Goal: Information Seeking & Learning: Compare options

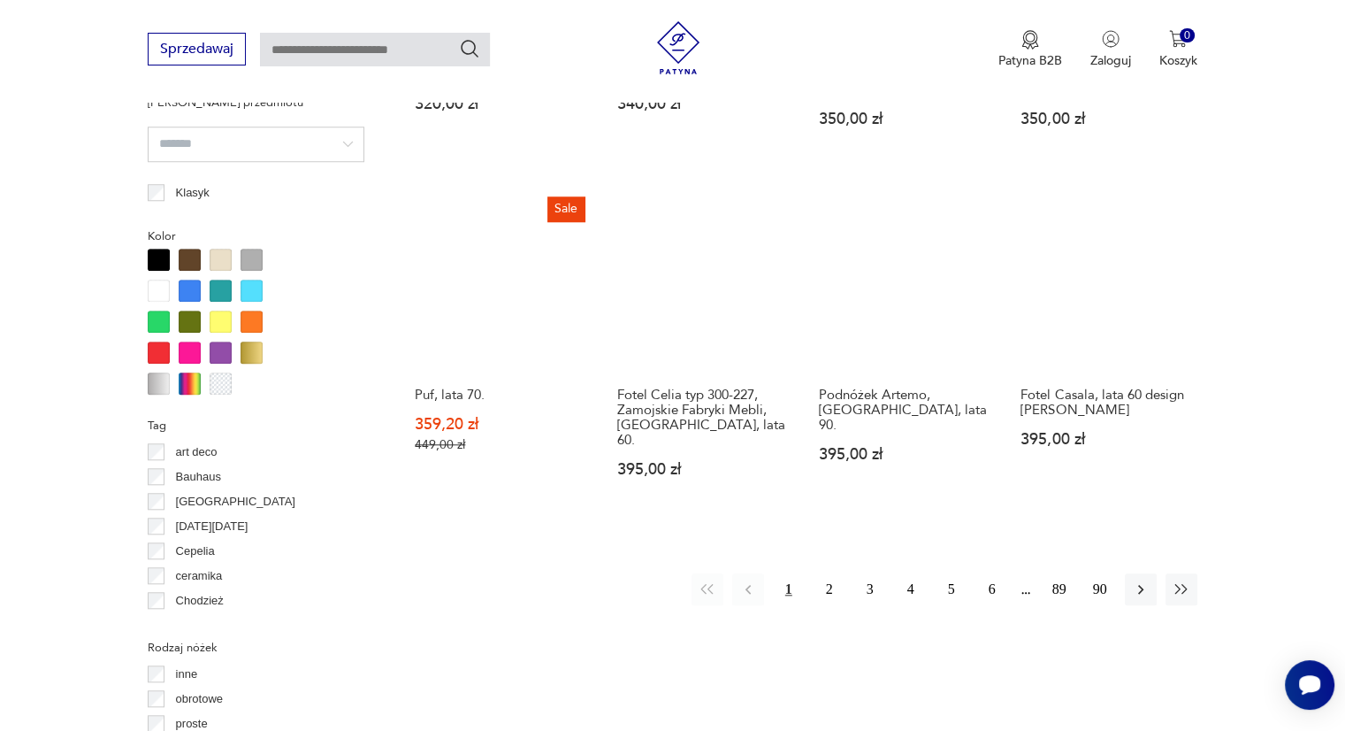
scroll to position [1618, 0]
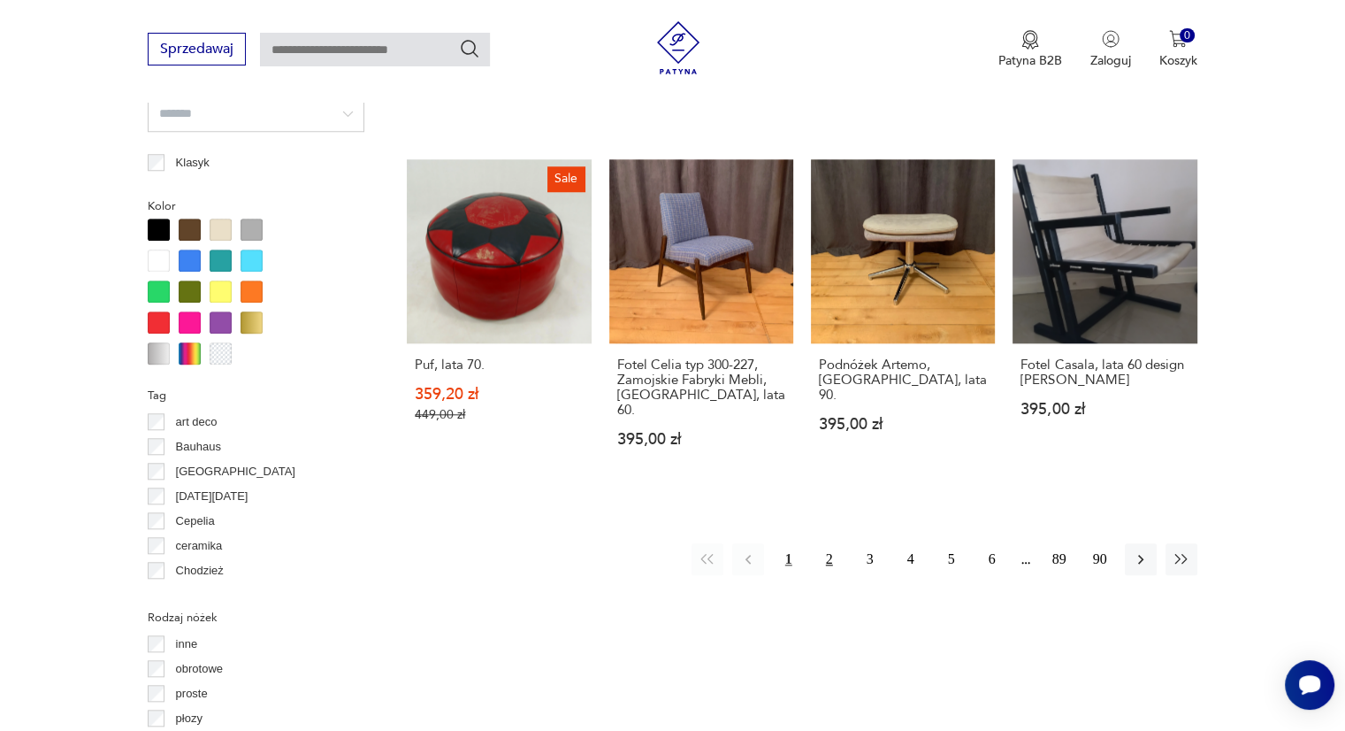
click at [827, 543] on button "2" at bounding box center [830, 559] width 32 height 32
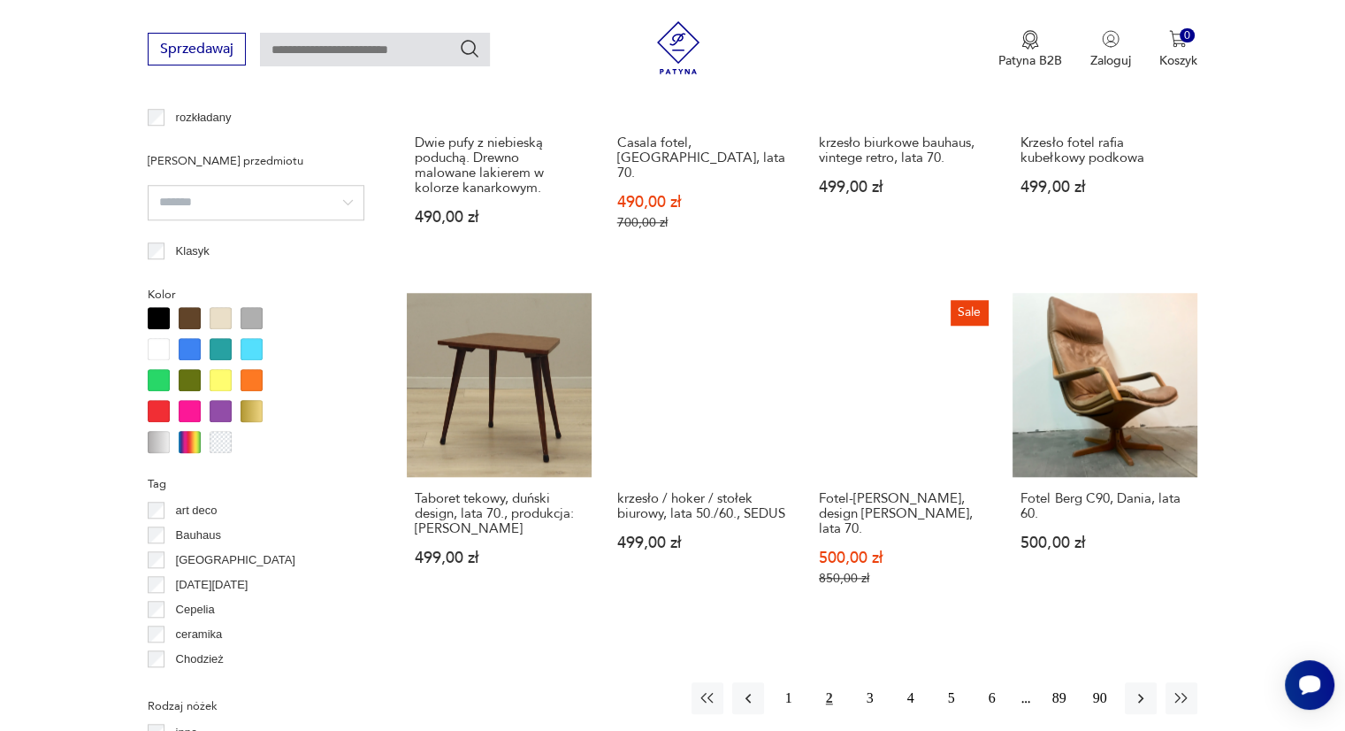
scroll to position [1707, 0]
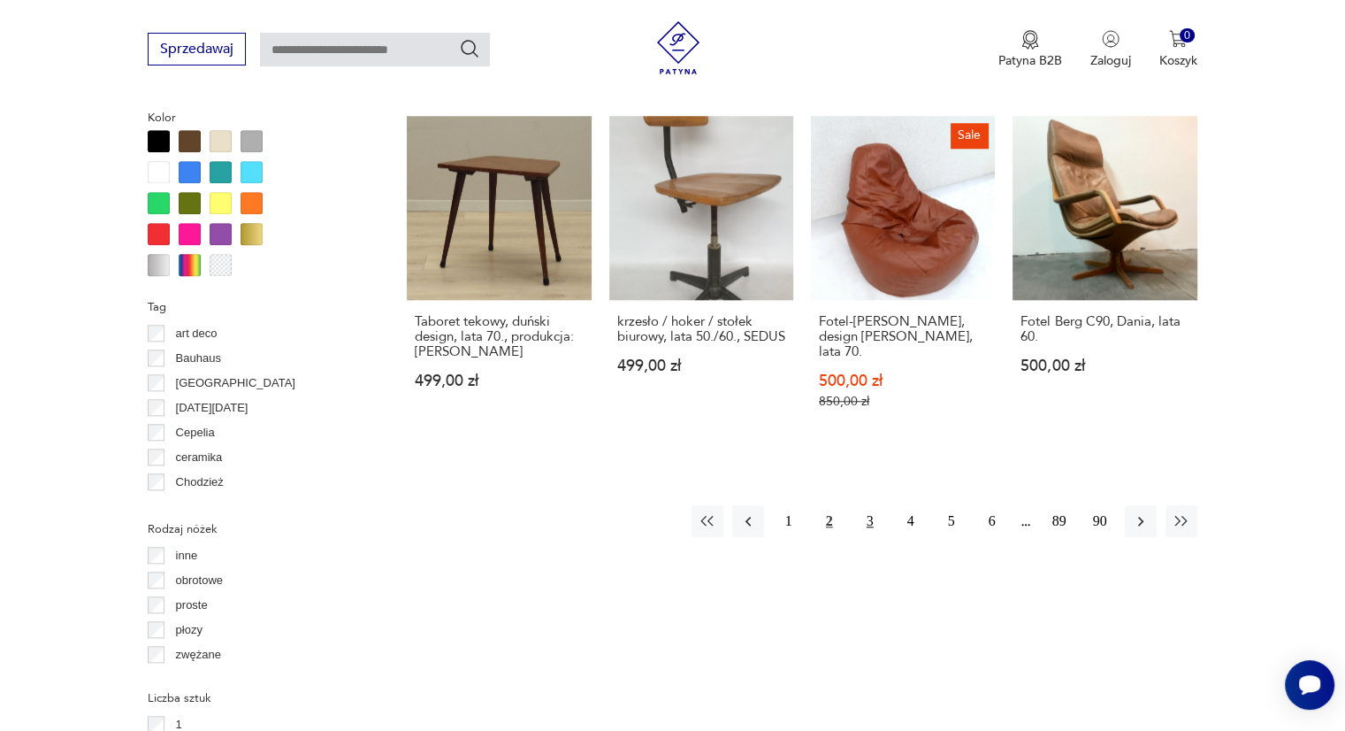
click at [873, 505] on button "3" at bounding box center [870, 521] width 32 height 32
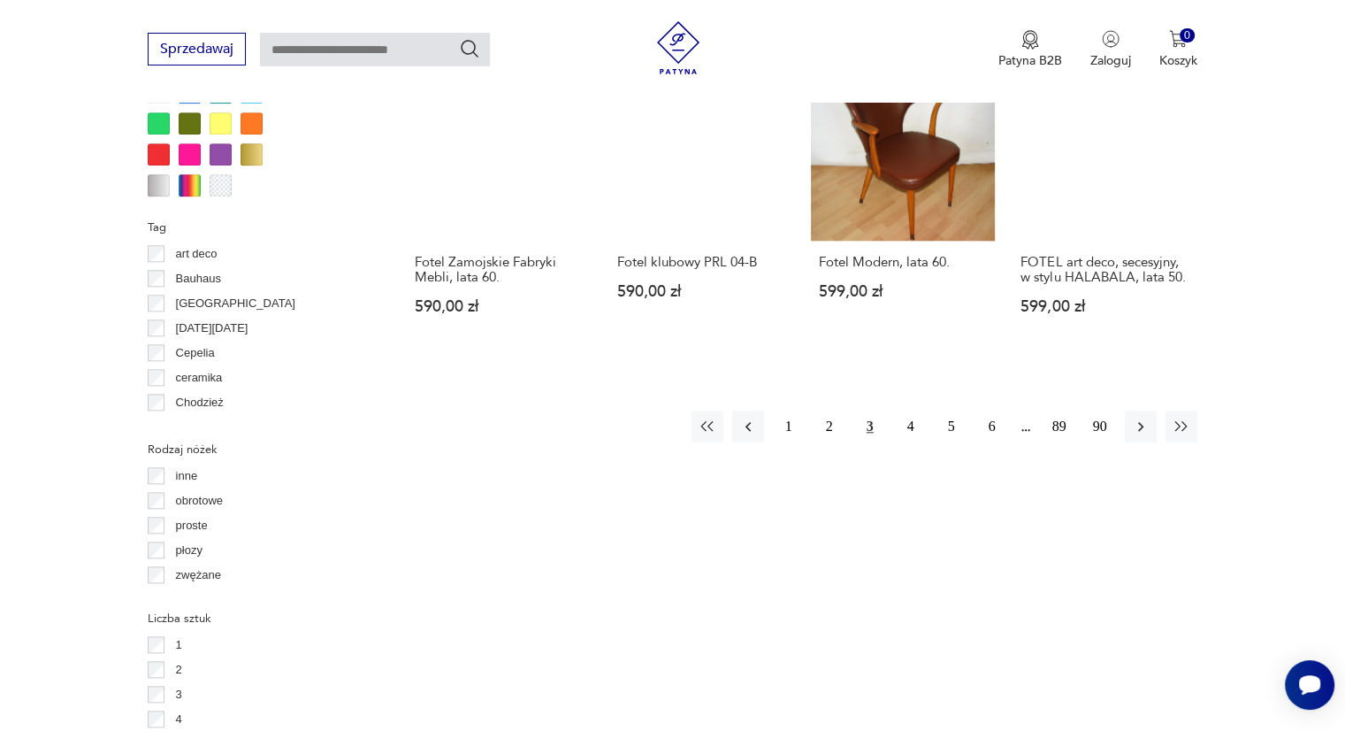
scroll to position [1795, 0]
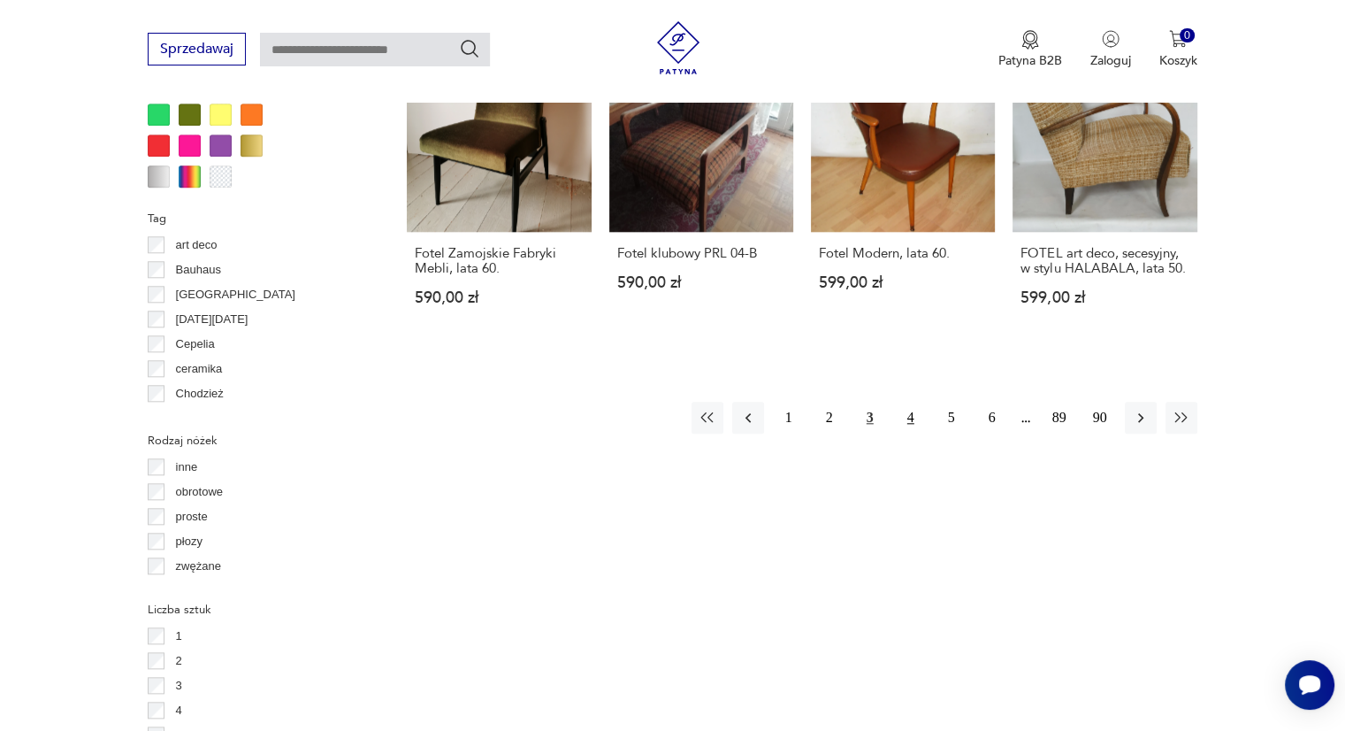
click at [915, 402] on button "4" at bounding box center [911, 418] width 32 height 32
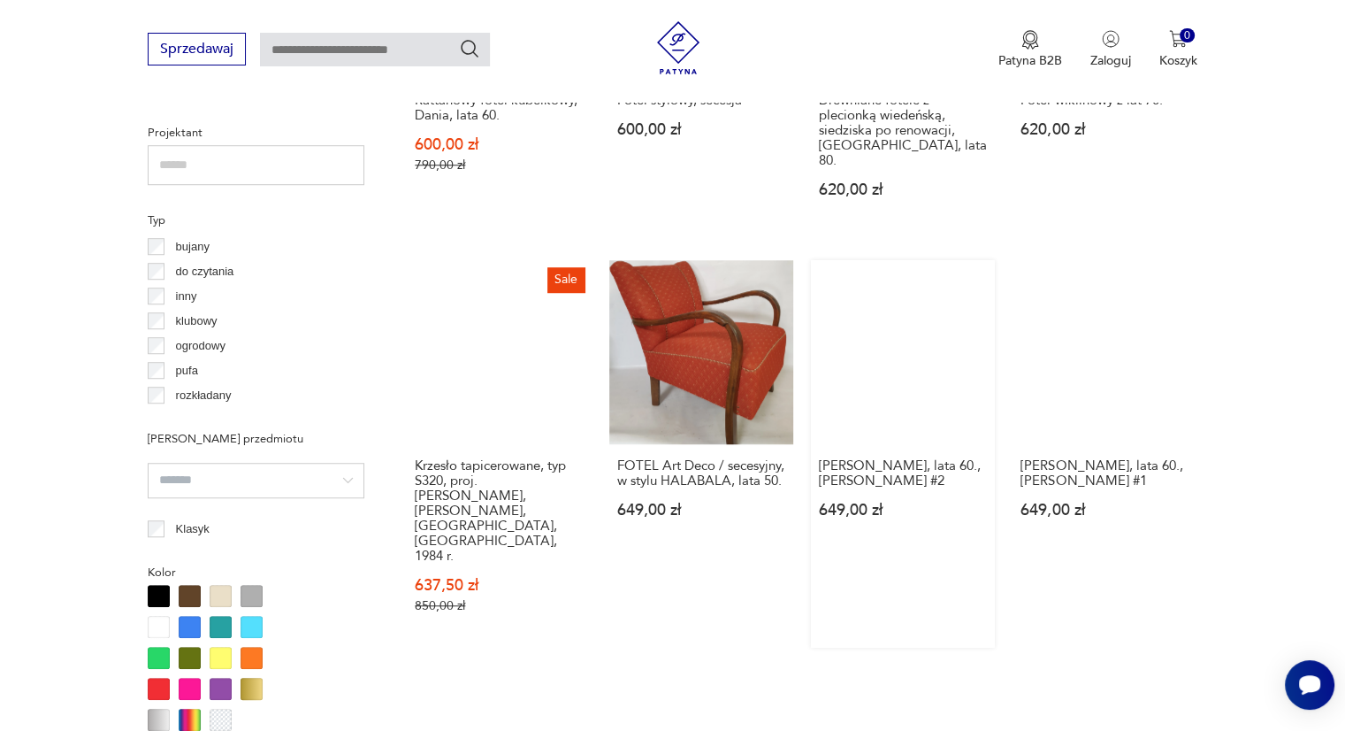
scroll to position [1353, 0]
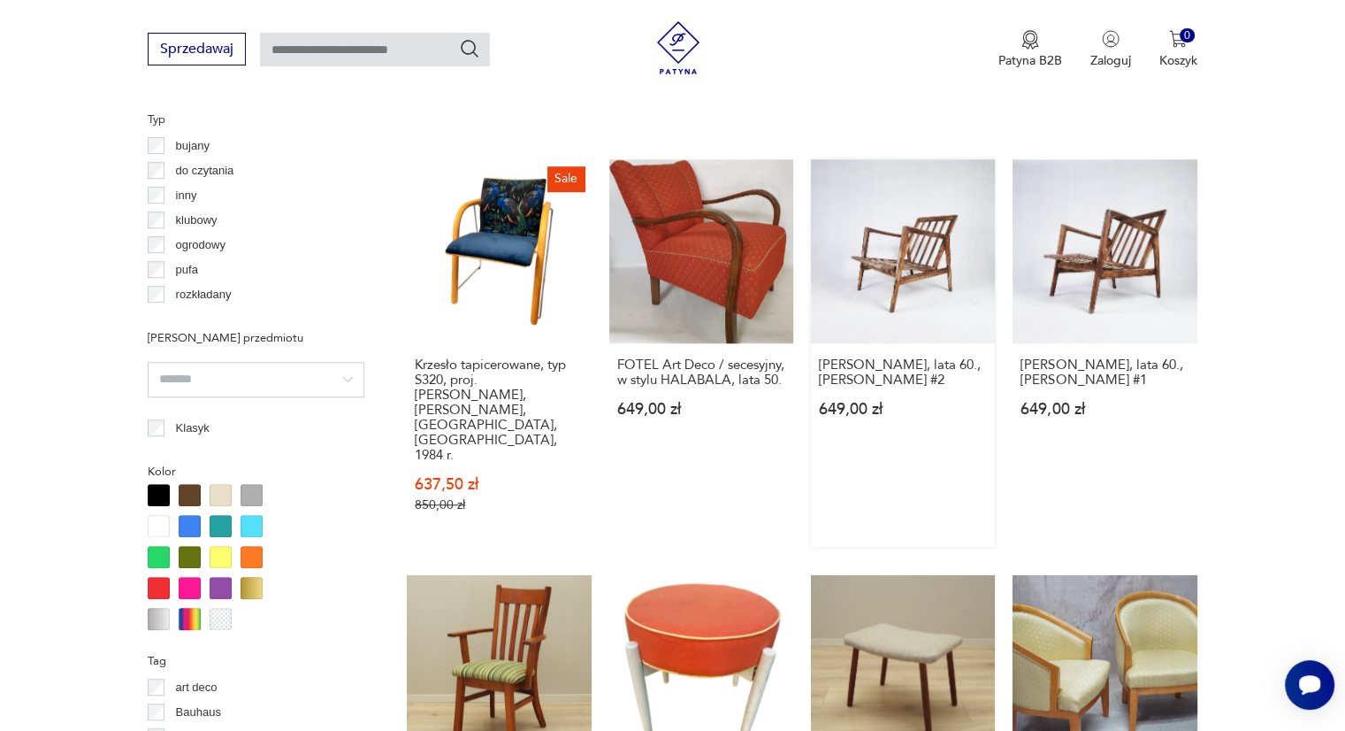
click at [930, 263] on link "[PERSON_NAME], lata 60., [PERSON_NAME] #2 649,00 zł" at bounding box center [903, 352] width 184 height 387
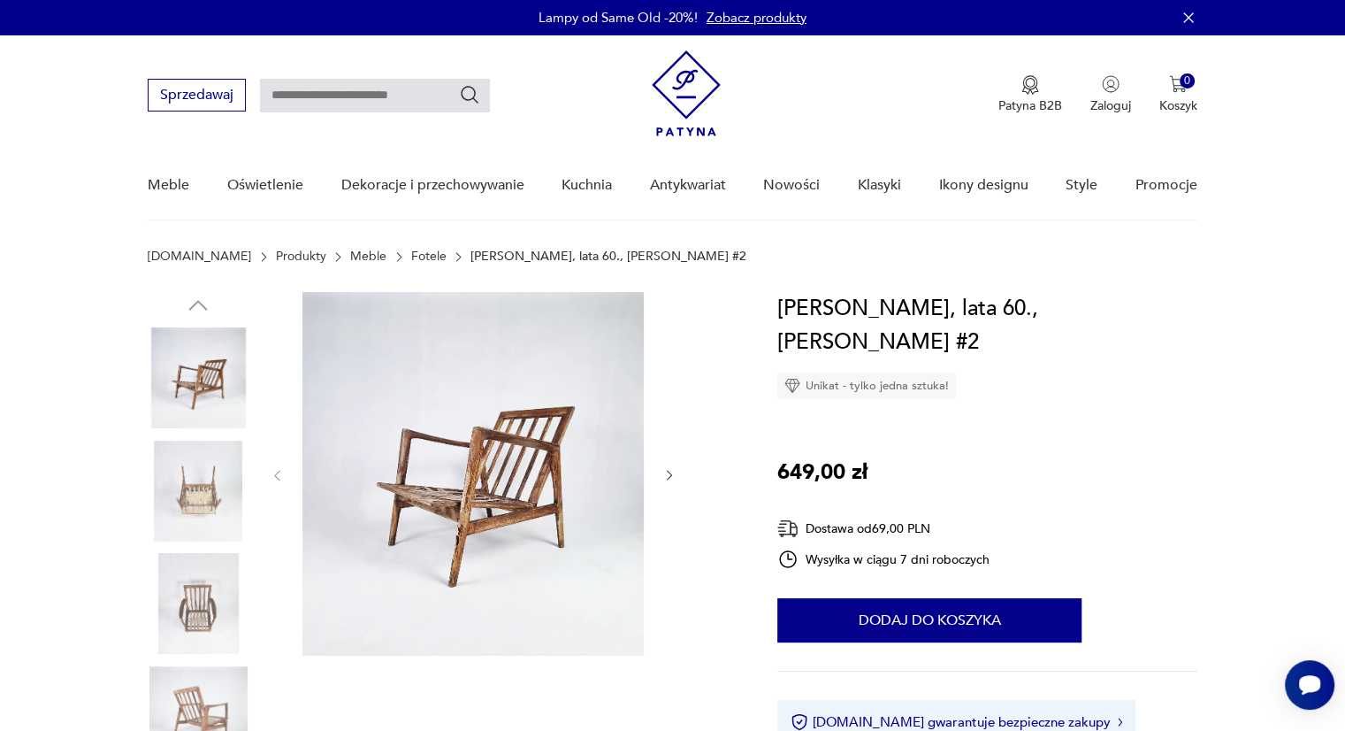
click at [199, 511] on img at bounding box center [198, 490] width 101 height 101
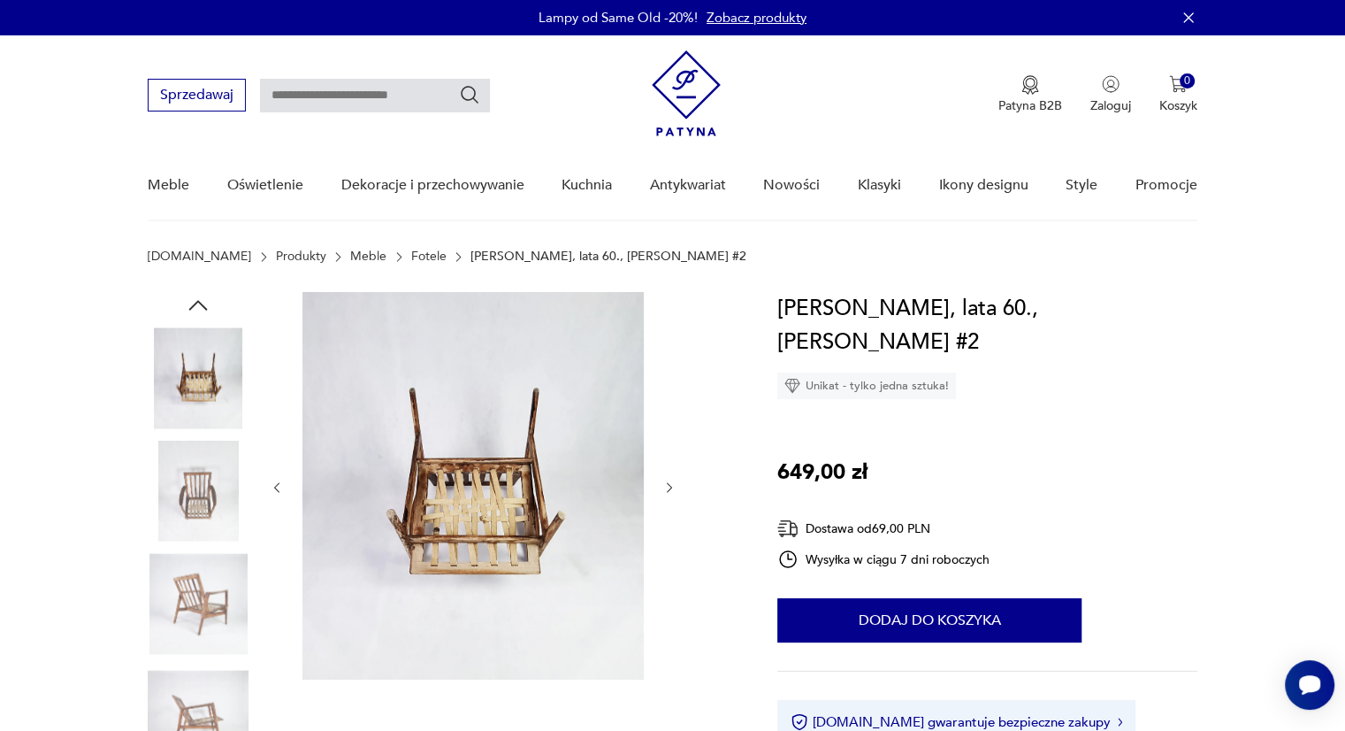
click at [204, 585] on img at bounding box center [198, 603] width 101 height 101
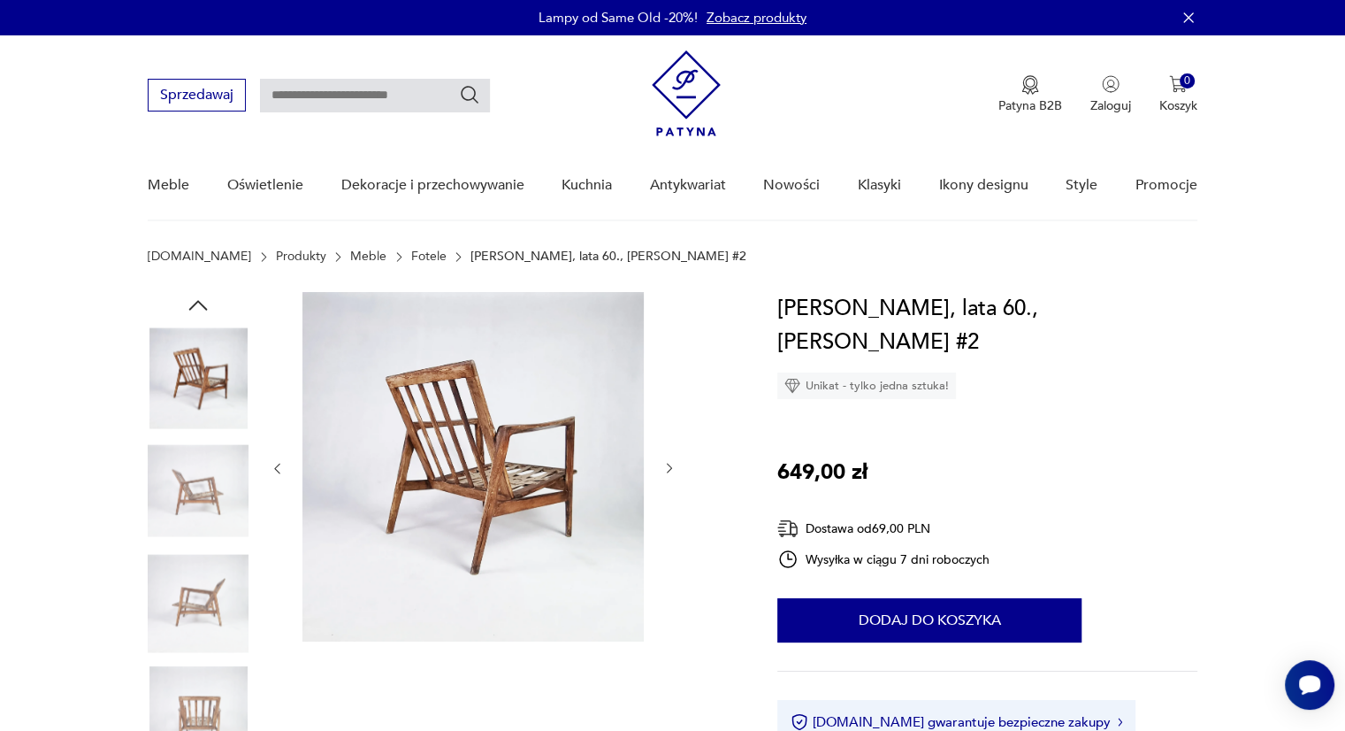
click at [205, 621] on img at bounding box center [198, 603] width 101 height 101
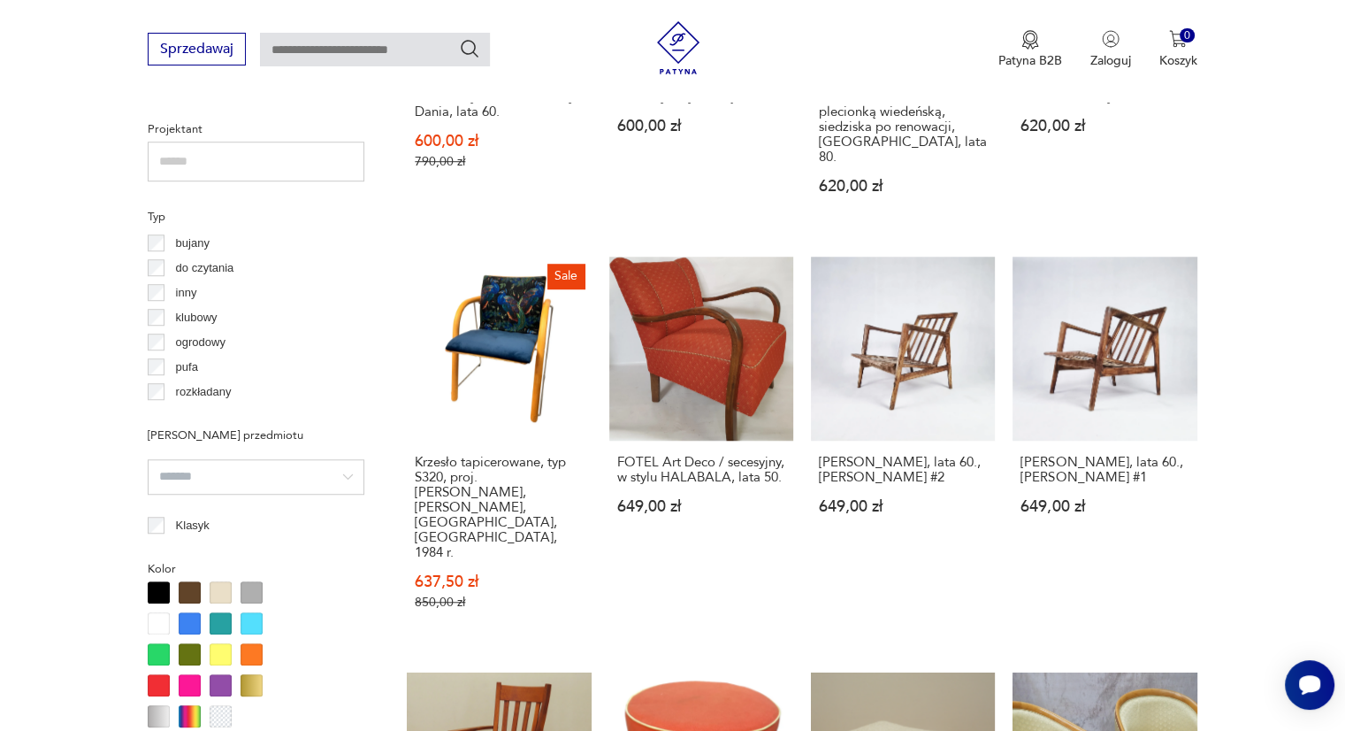
scroll to position [1249, 0]
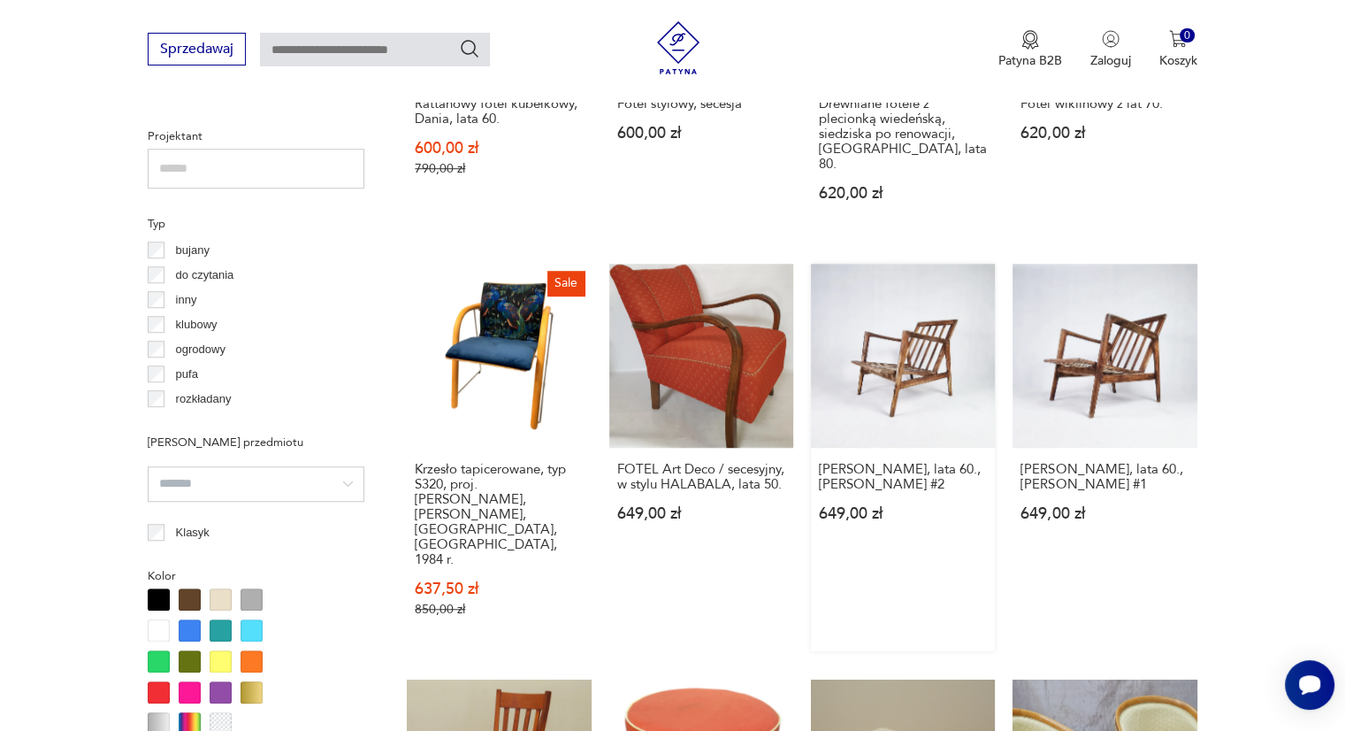
click at [955, 401] on link "[PERSON_NAME], lata 60., [PERSON_NAME] #2 649,00 zł" at bounding box center [903, 457] width 184 height 387
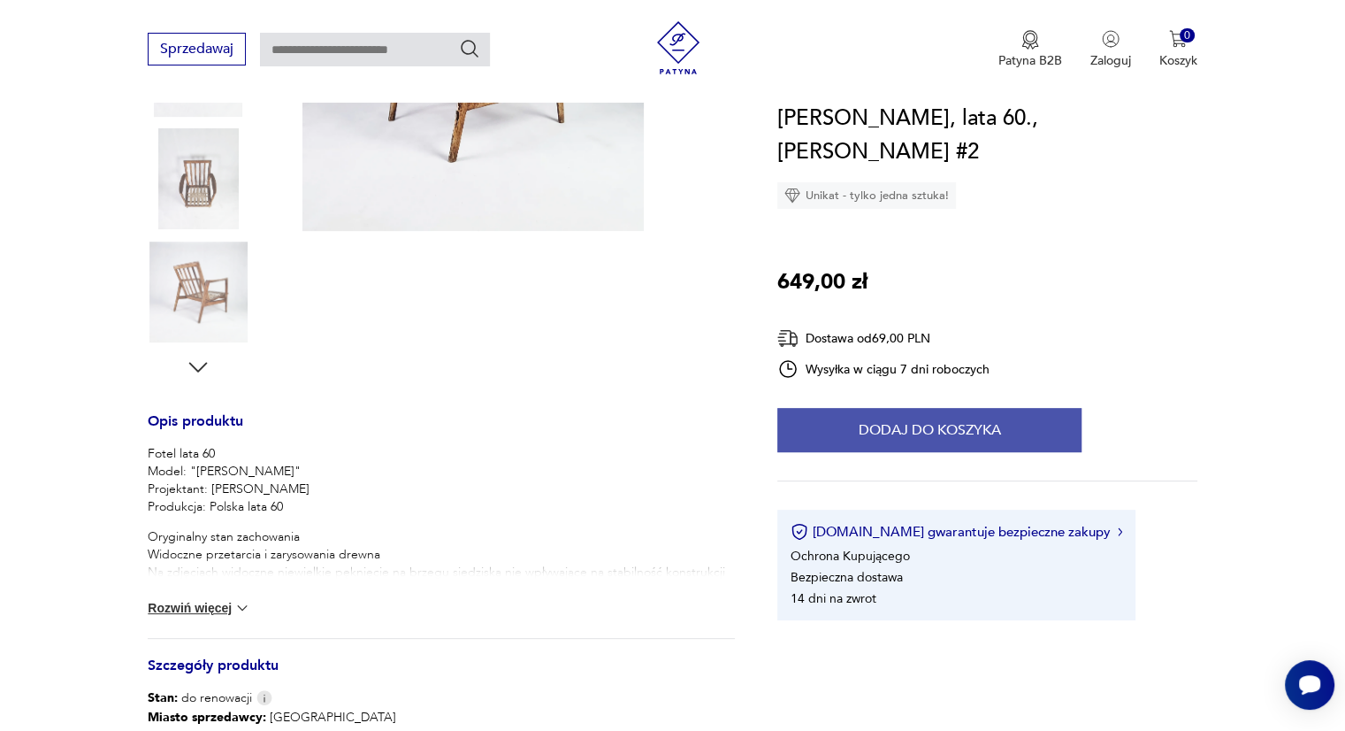
scroll to position [531, 0]
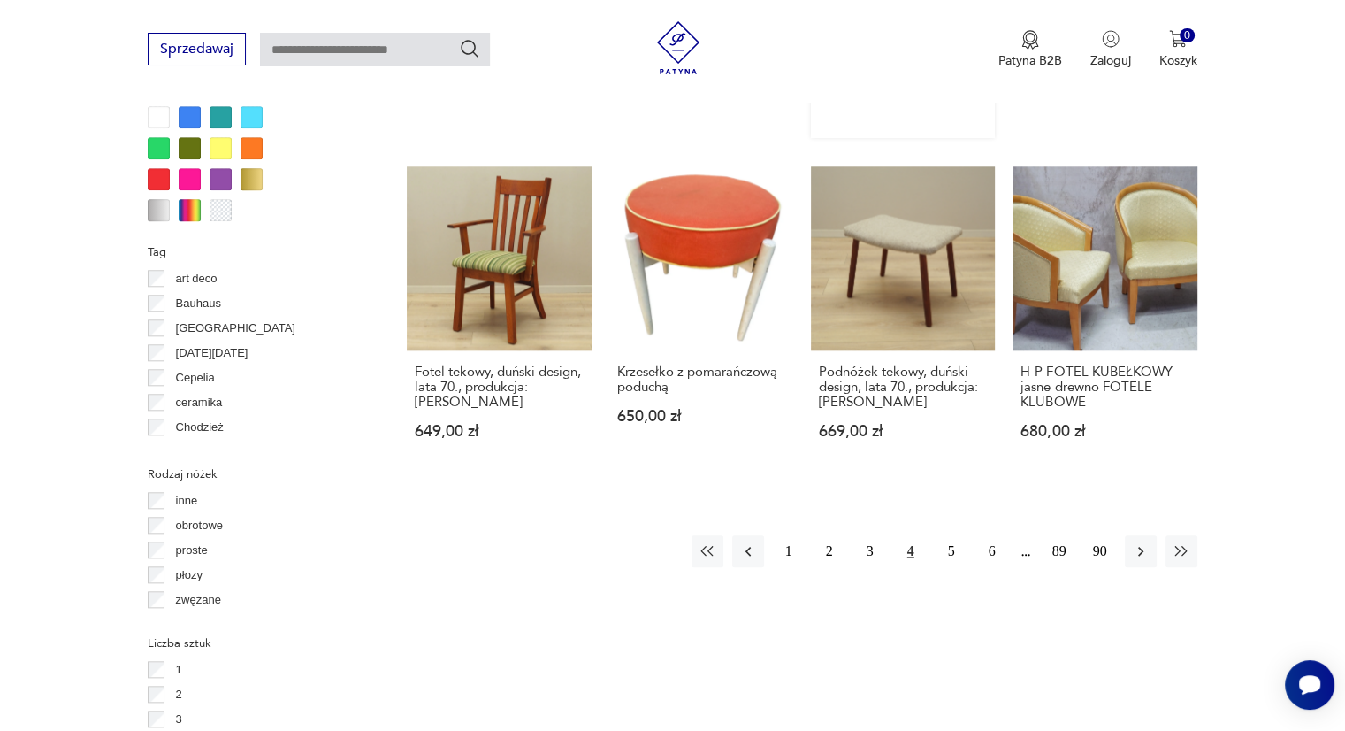
scroll to position [1765, 0]
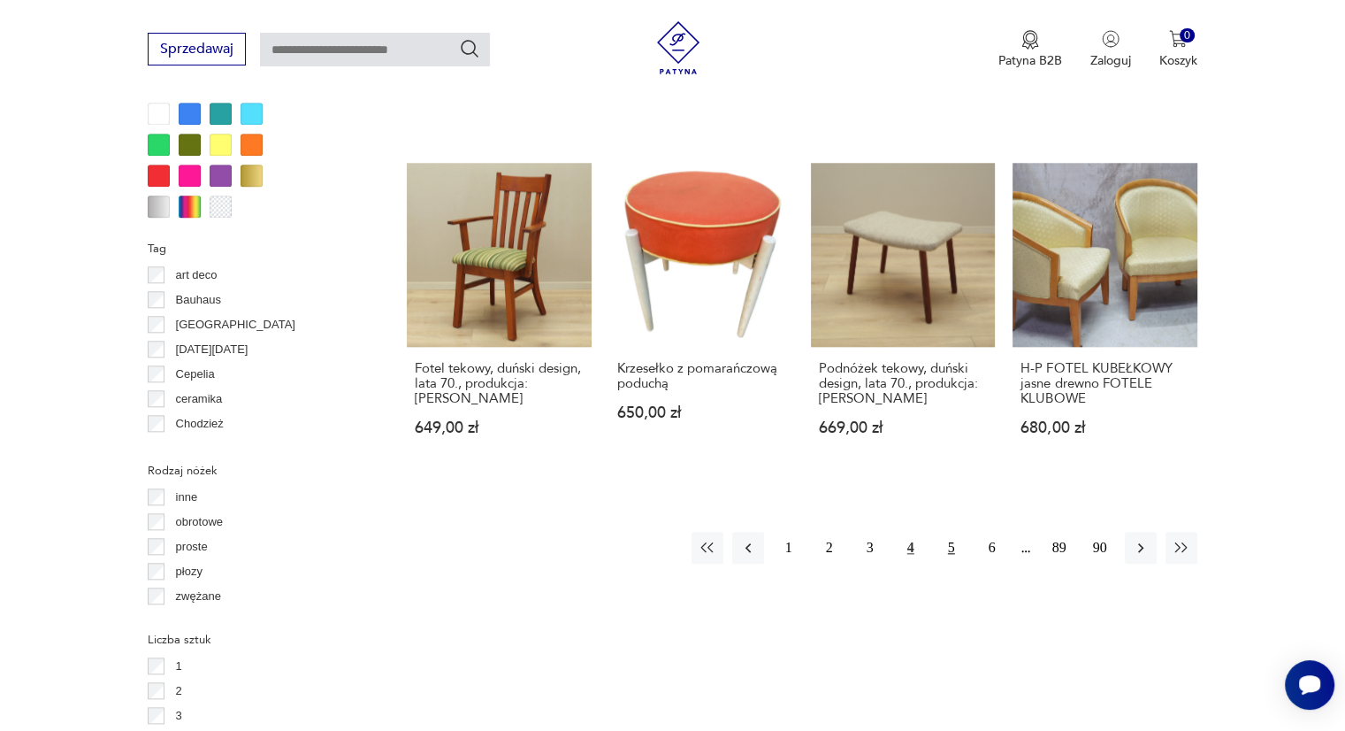
click at [951, 532] on button "5" at bounding box center [952, 548] width 32 height 32
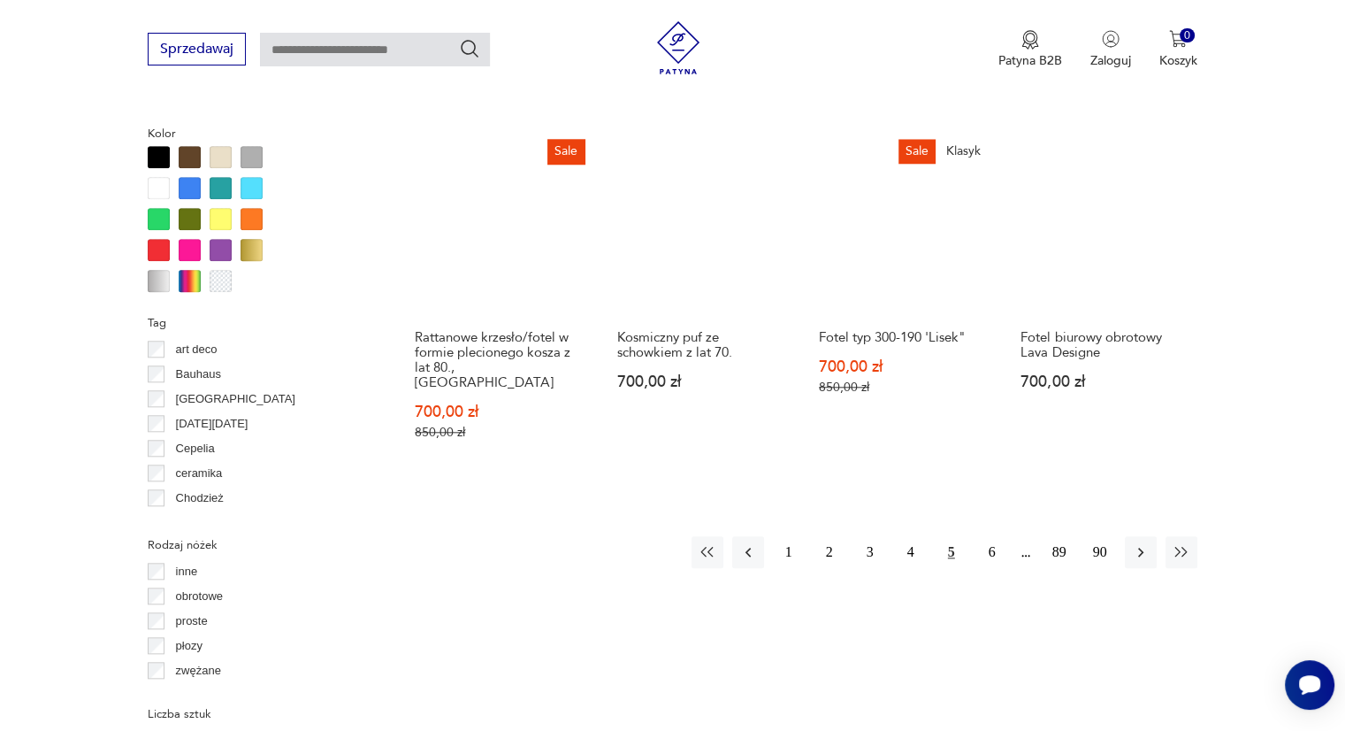
scroll to position [1707, 0]
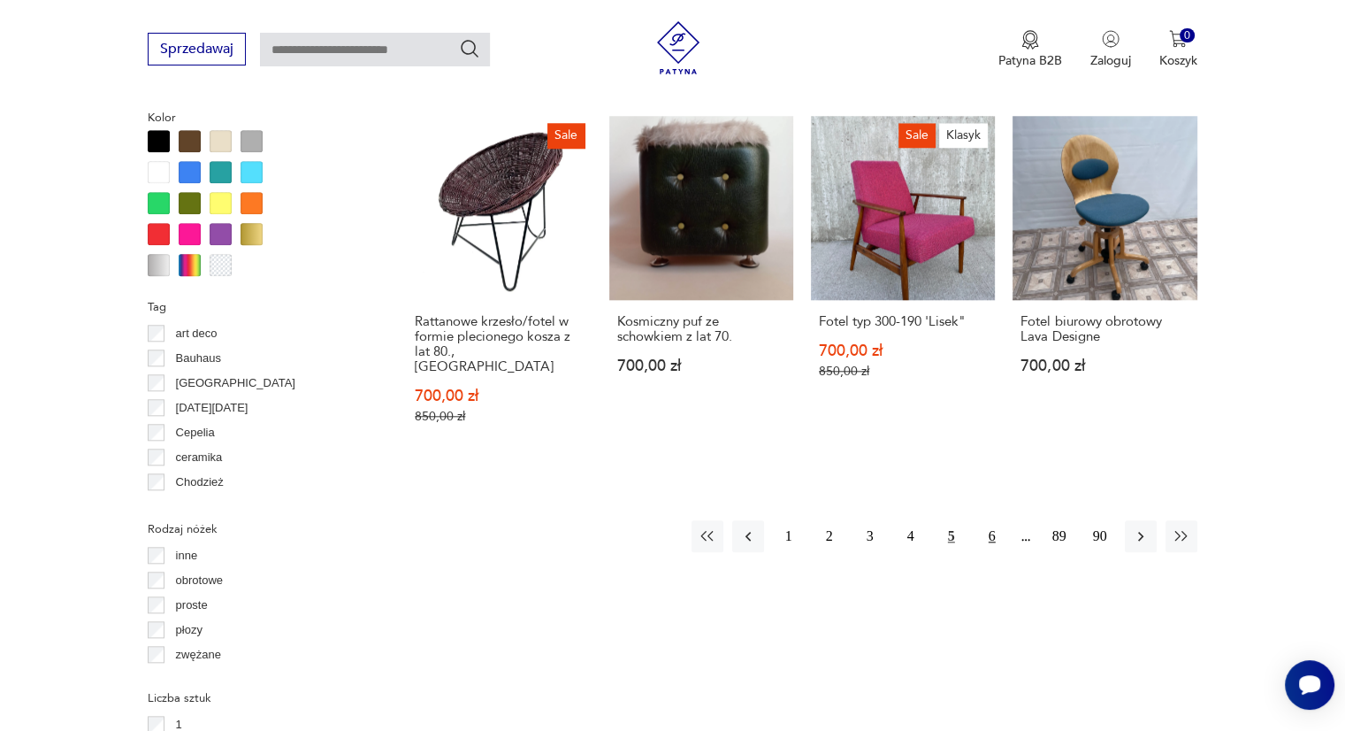
click at [991, 520] on button "6" at bounding box center [992, 536] width 32 height 32
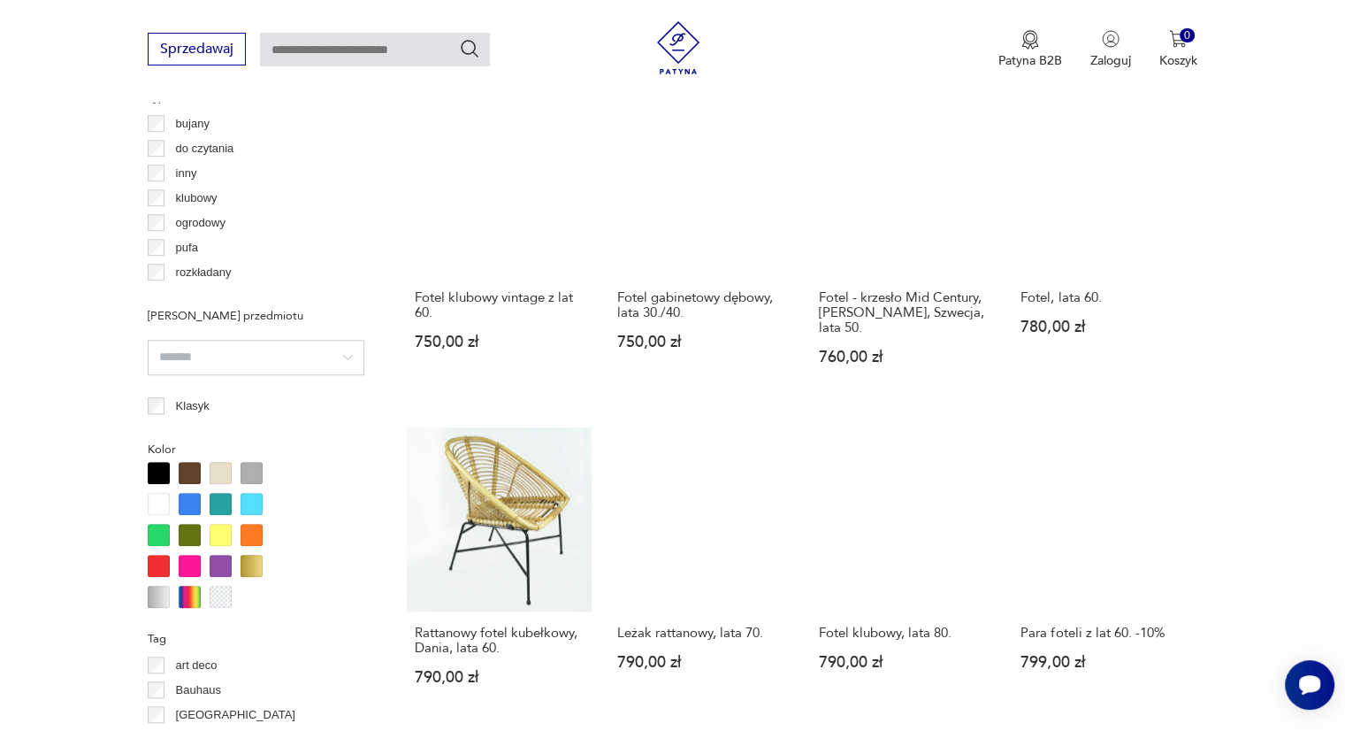
scroll to position [1530, 0]
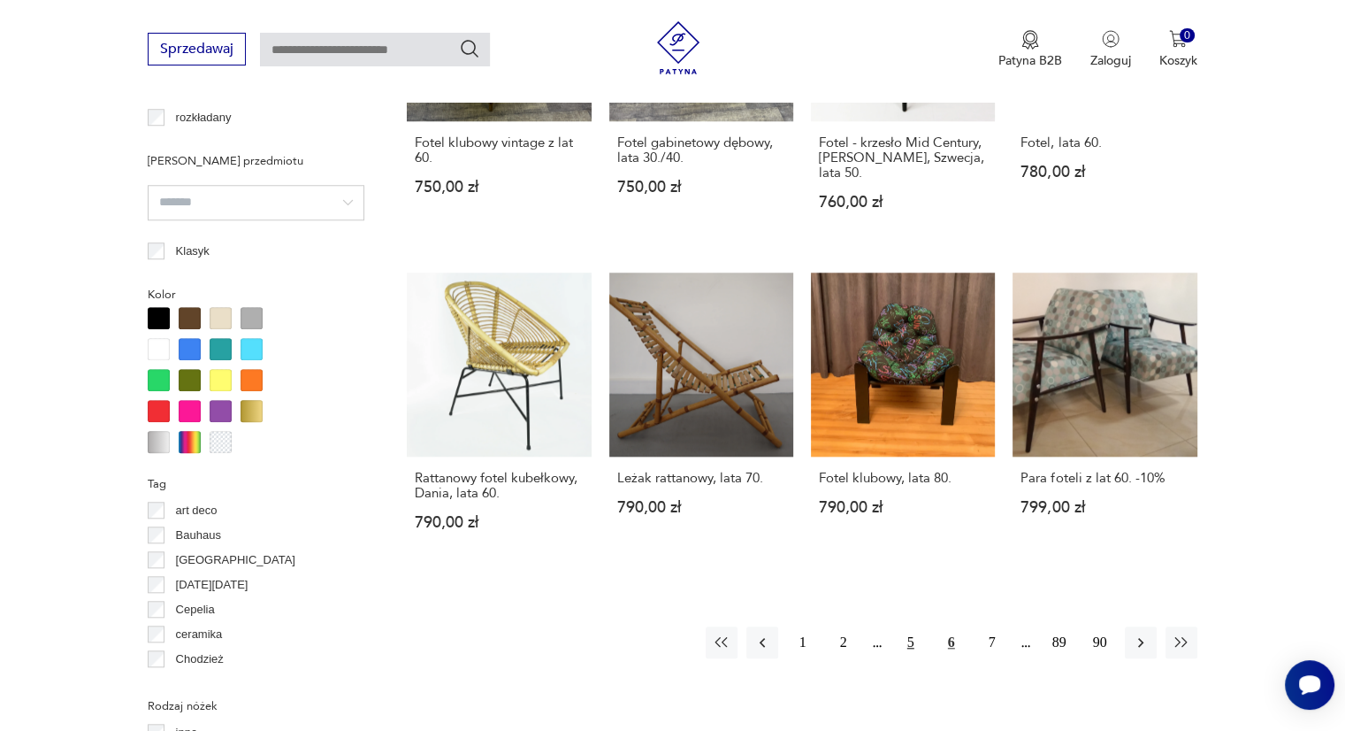
click at [911, 626] on button "5" at bounding box center [911, 642] width 32 height 32
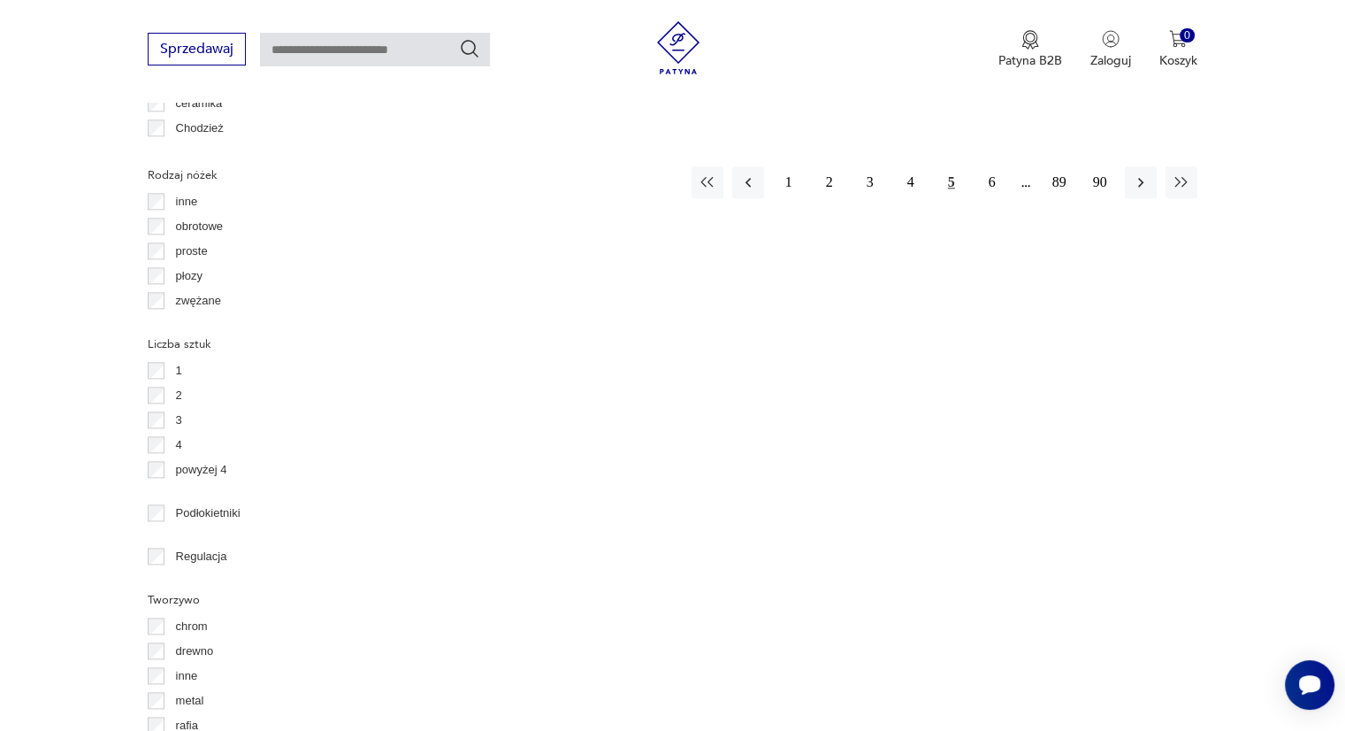
scroll to position [2149, 0]
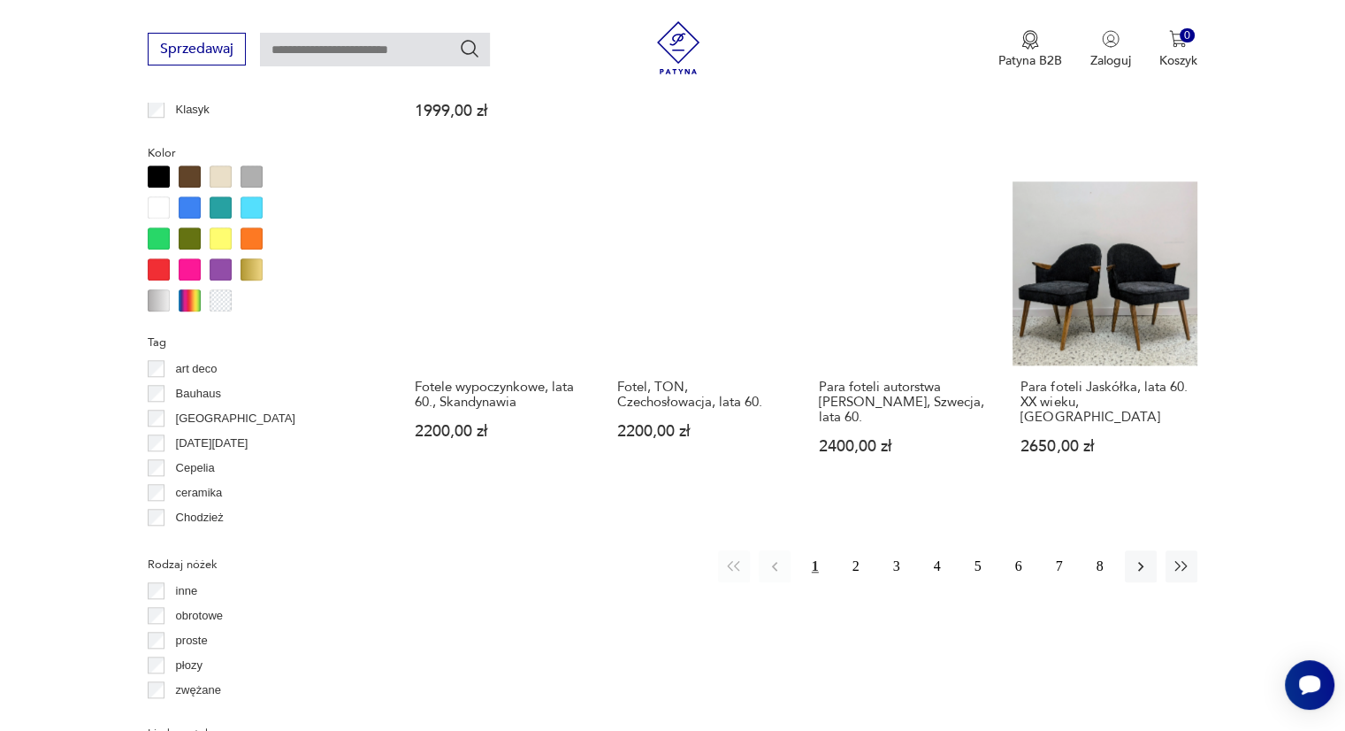
scroll to position [1707, 0]
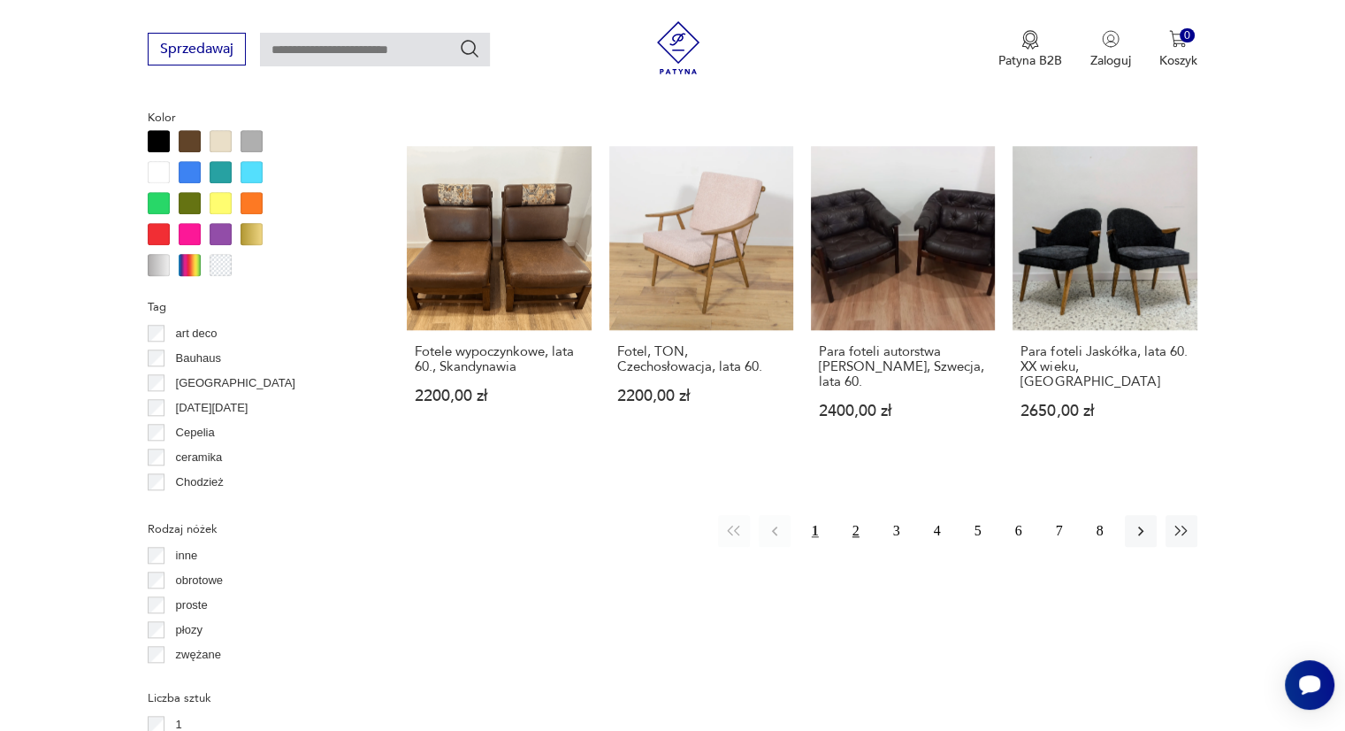
click at [852, 516] on button "2" at bounding box center [856, 531] width 32 height 32
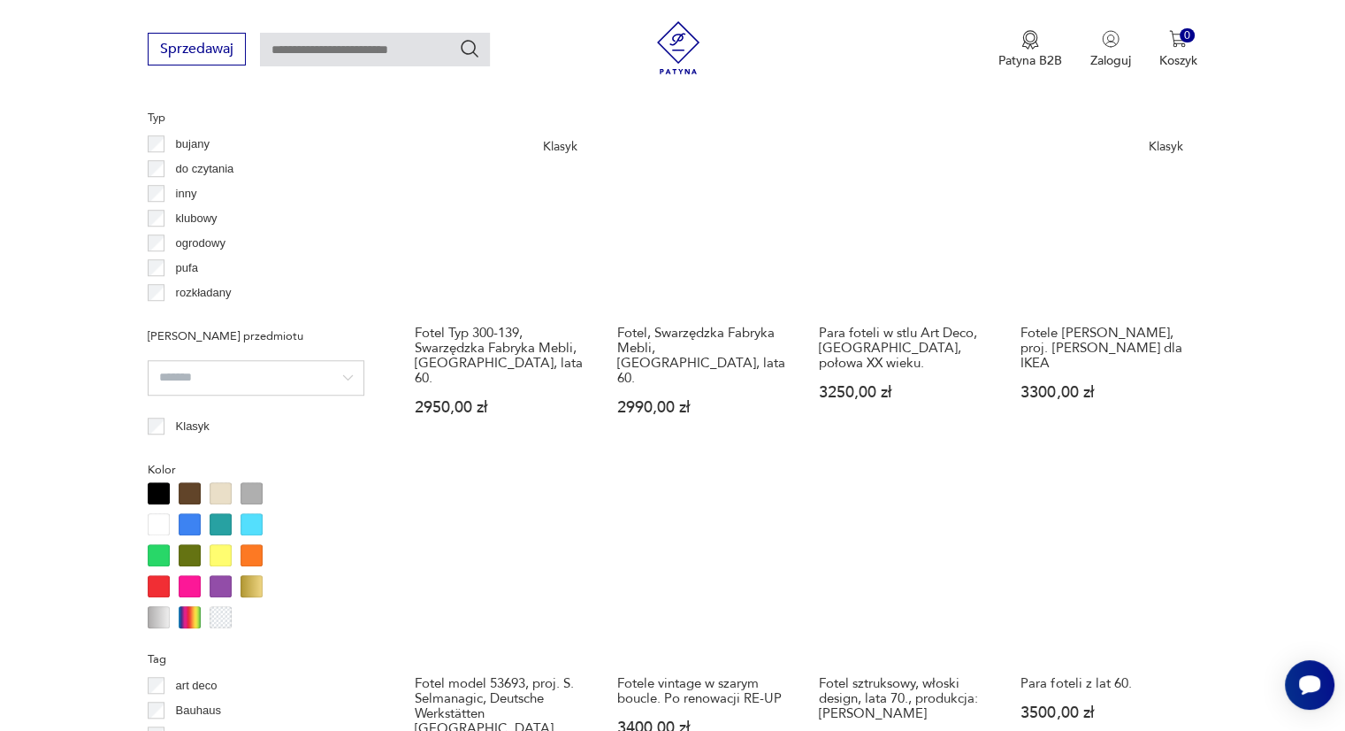
scroll to position [1353, 0]
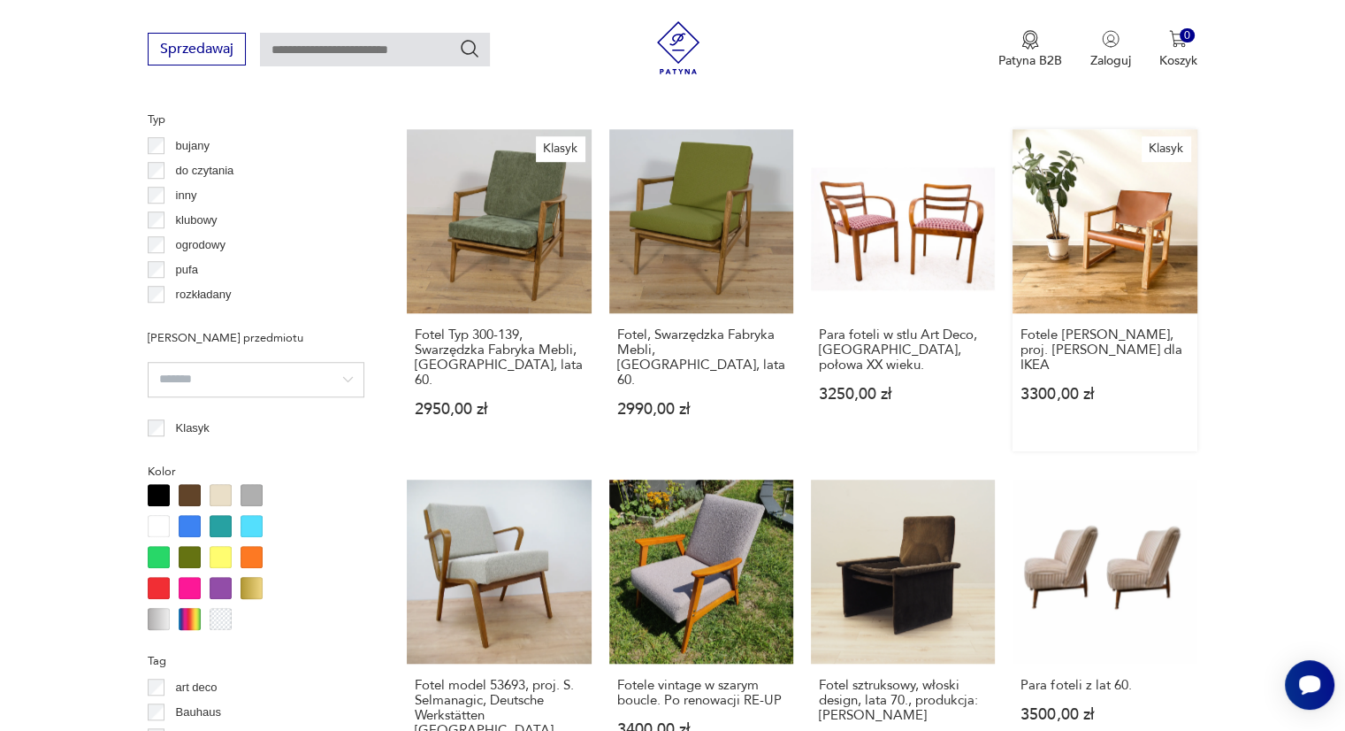
click at [1108, 254] on link "Klasyk Fotele [PERSON_NAME], proj. [PERSON_NAME] dla IKEA 3300,00 zł" at bounding box center [1105, 290] width 184 height 322
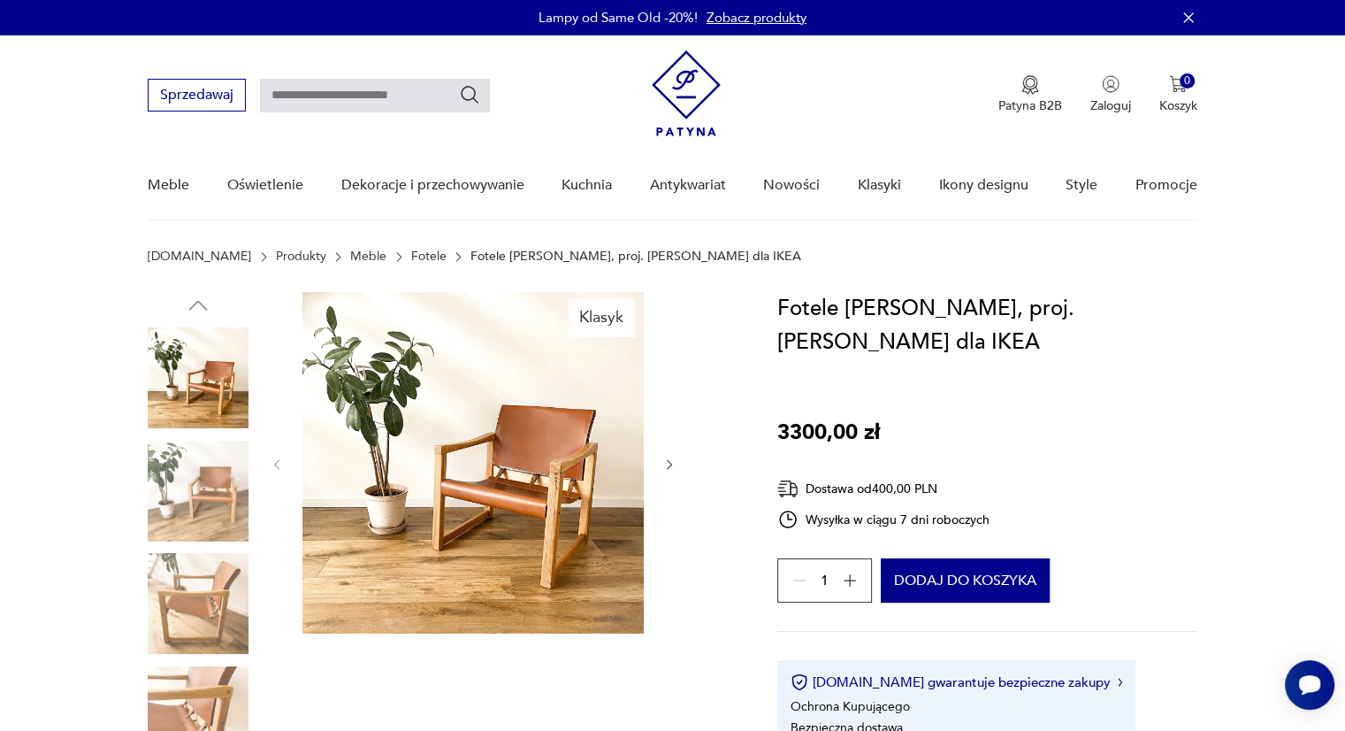
click at [195, 522] on img at bounding box center [198, 490] width 101 height 101
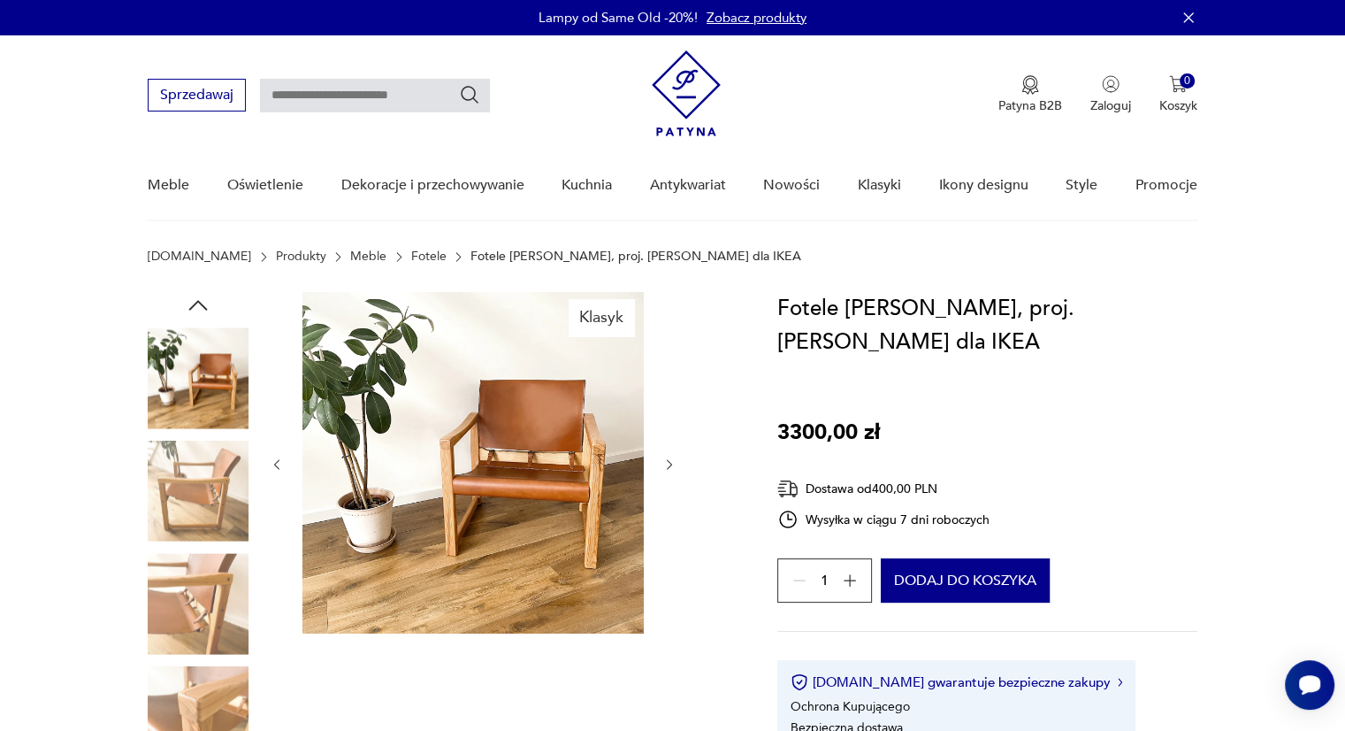
click at [205, 500] on img at bounding box center [198, 490] width 101 height 101
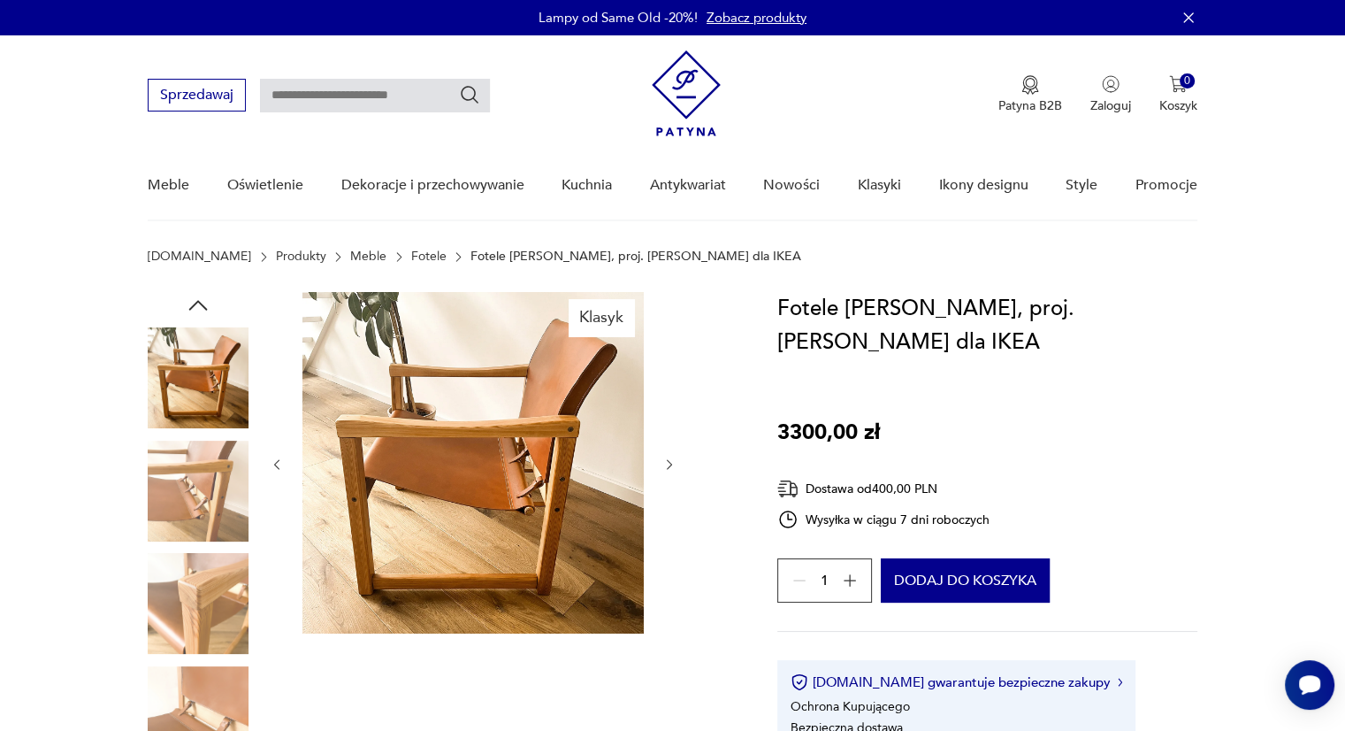
click at [207, 516] on img at bounding box center [198, 490] width 101 height 101
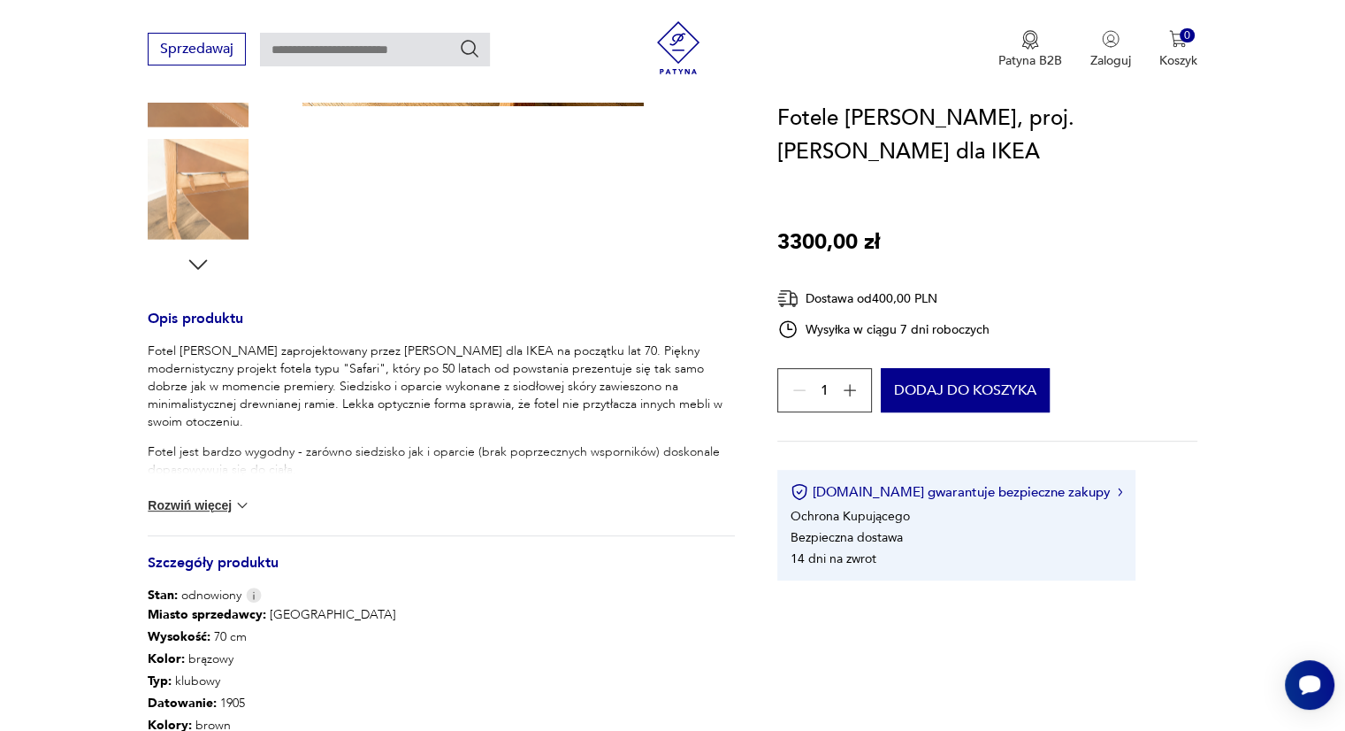
scroll to position [619, 0]
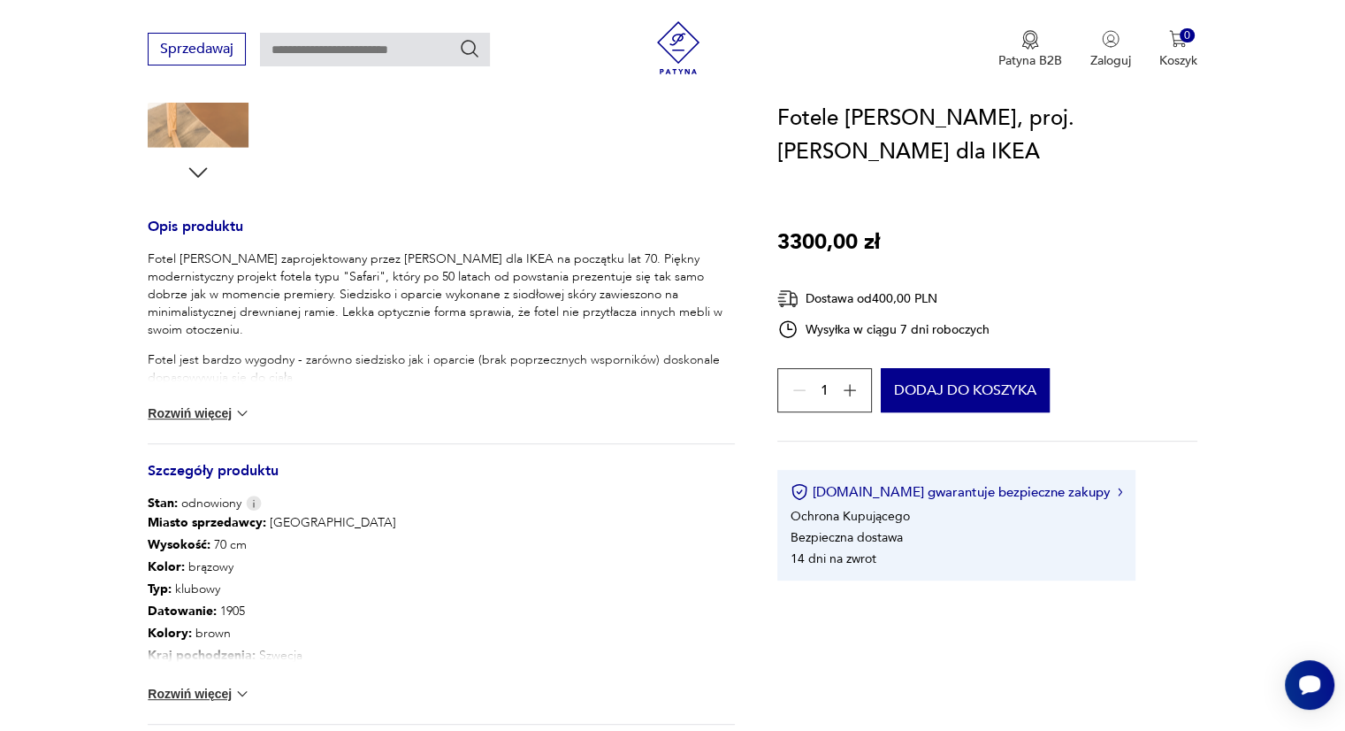
click at [223, 402] on div "Fotel [PERSON_NAME] zaprojektowany przez [PERSON_NAME] dla IKEA na początku lat…" at bounding box center [441, 346] width 587 height 193
click at [220, 409] on button "Rozwiń więcej" at bounding box center [199, 413] width 103 height 18
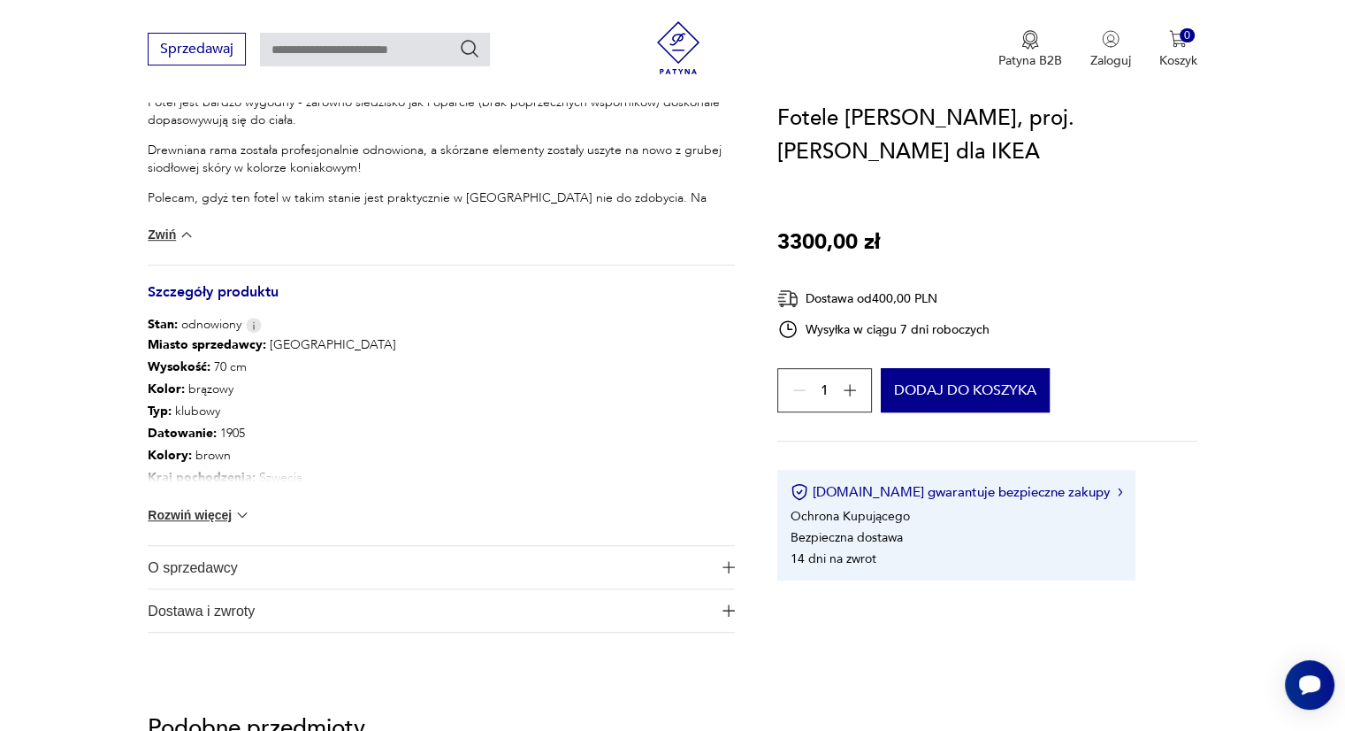
scroll to position [884, 0]
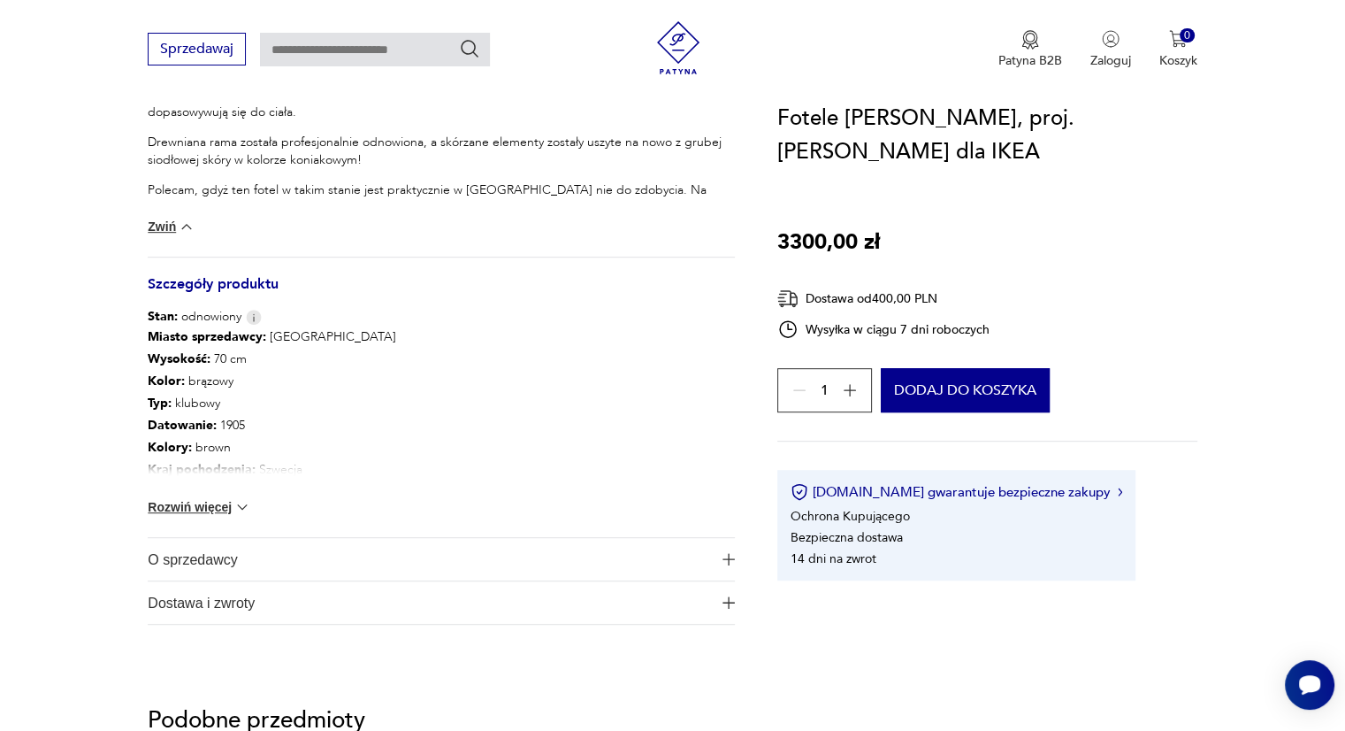
click at [209, 509] on button "Rozwiń więcej" at bounding box center [199, 507] width 103 height 18
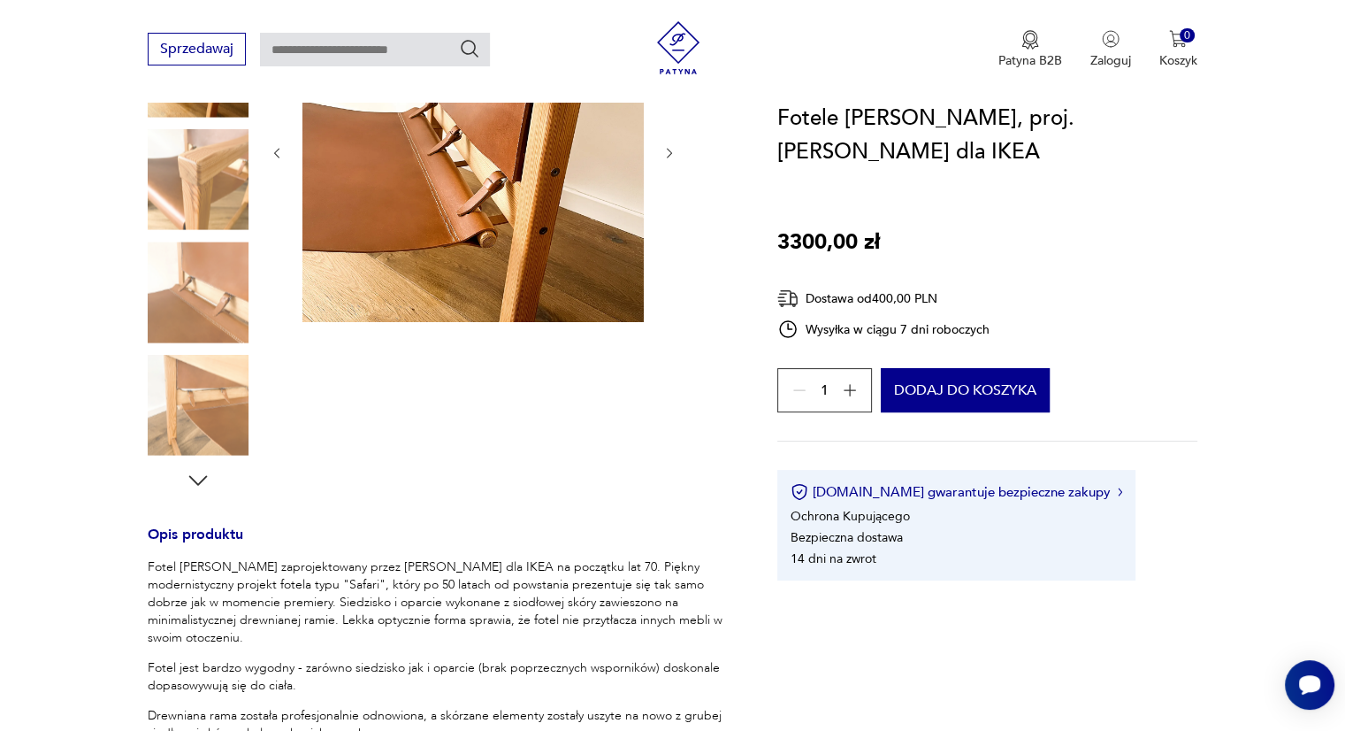
scroll to position [0, 0]
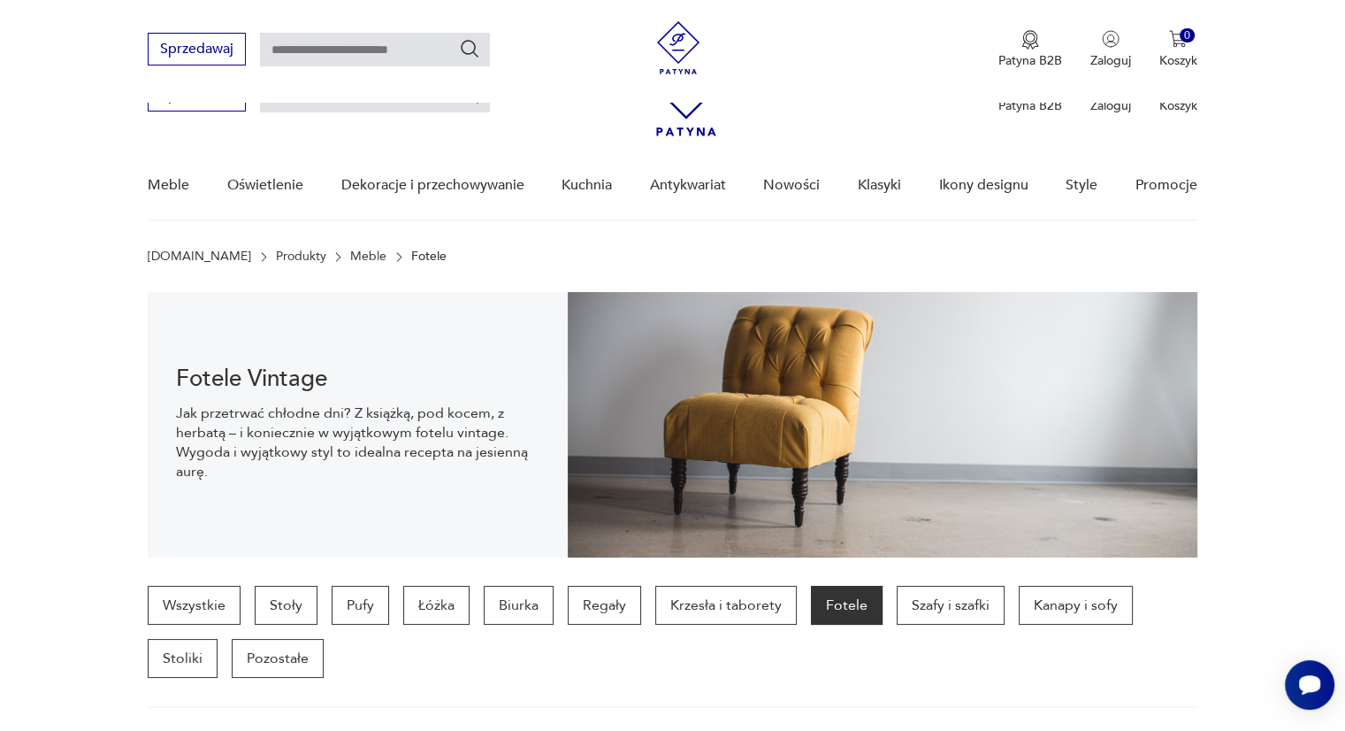
scroll to position [1516, 0]
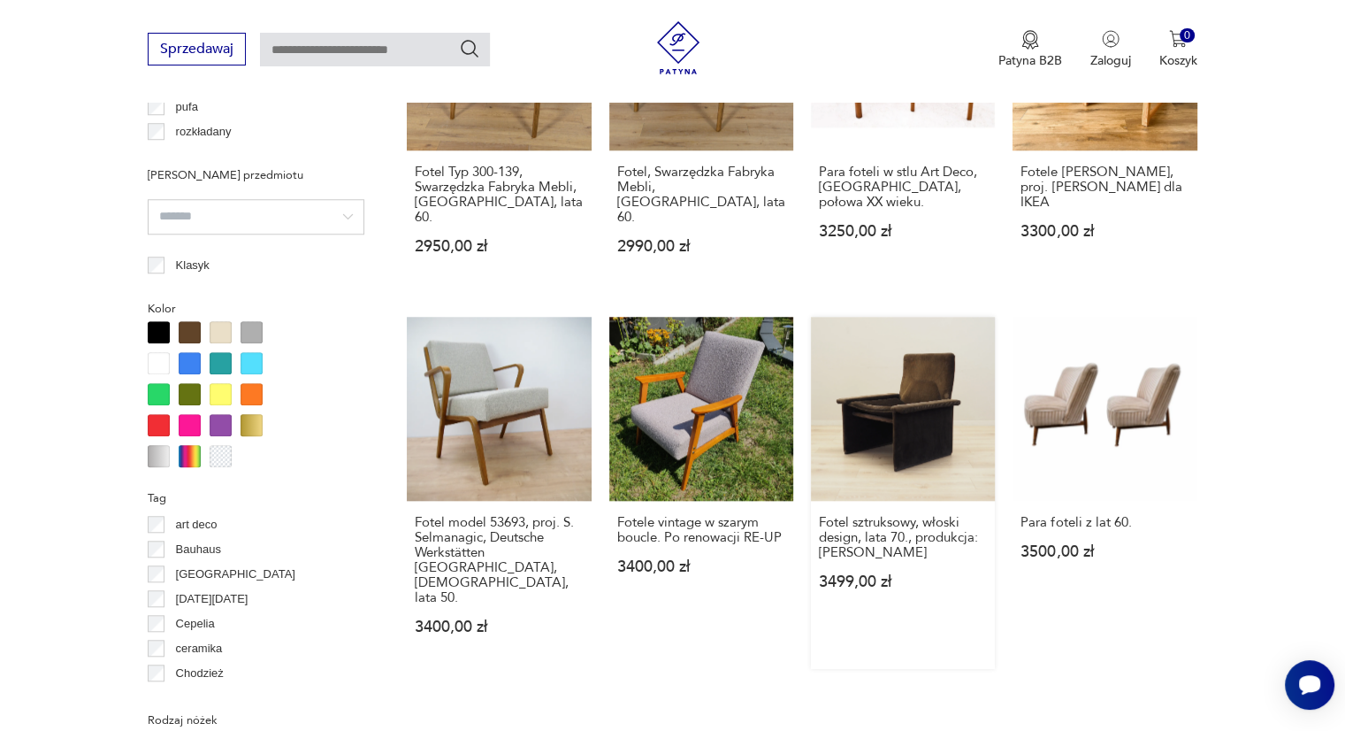
click at [914, 418] on link "Fotel sztruksowy, włoski design, lata 70., produkcja: Włochy 3499,00 zł" at bounding box center [903, 493] width 184 height 352
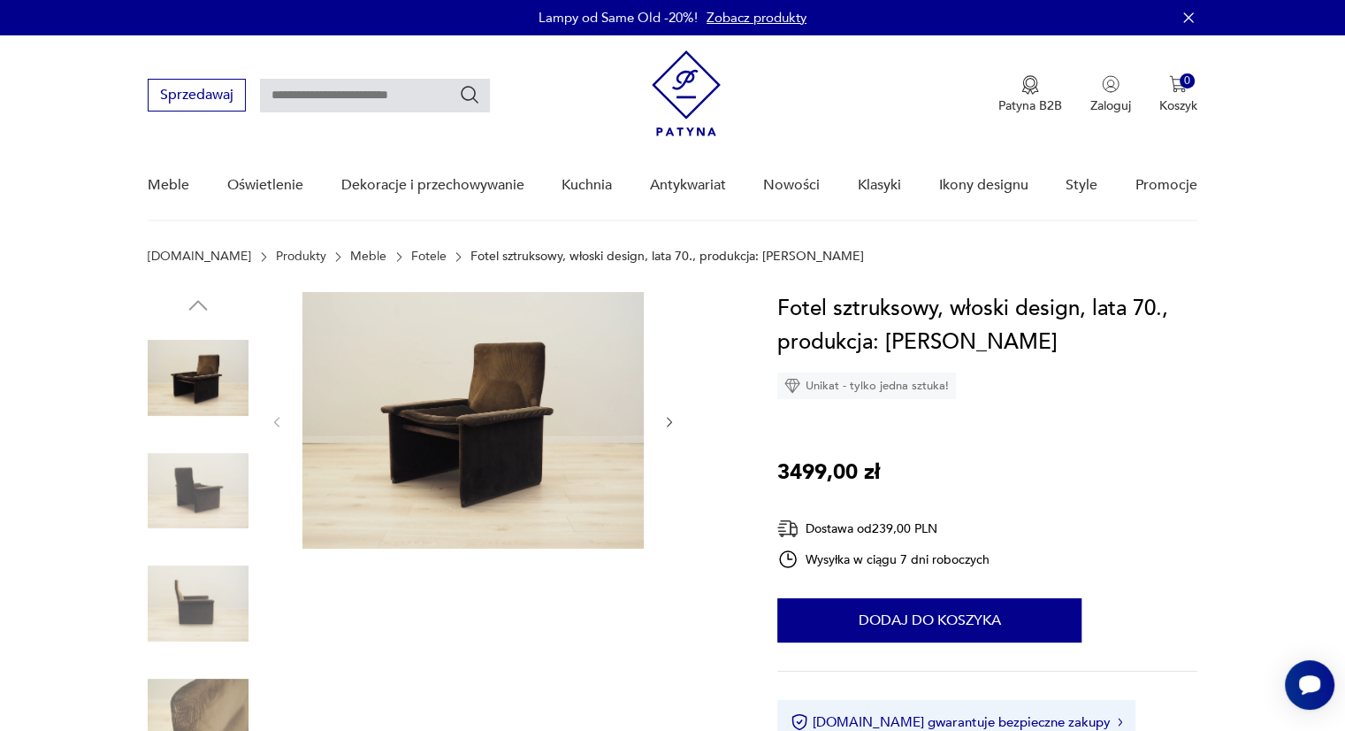
click at [188, 478] on img at bounding box center [198, 490] width 101 height 101
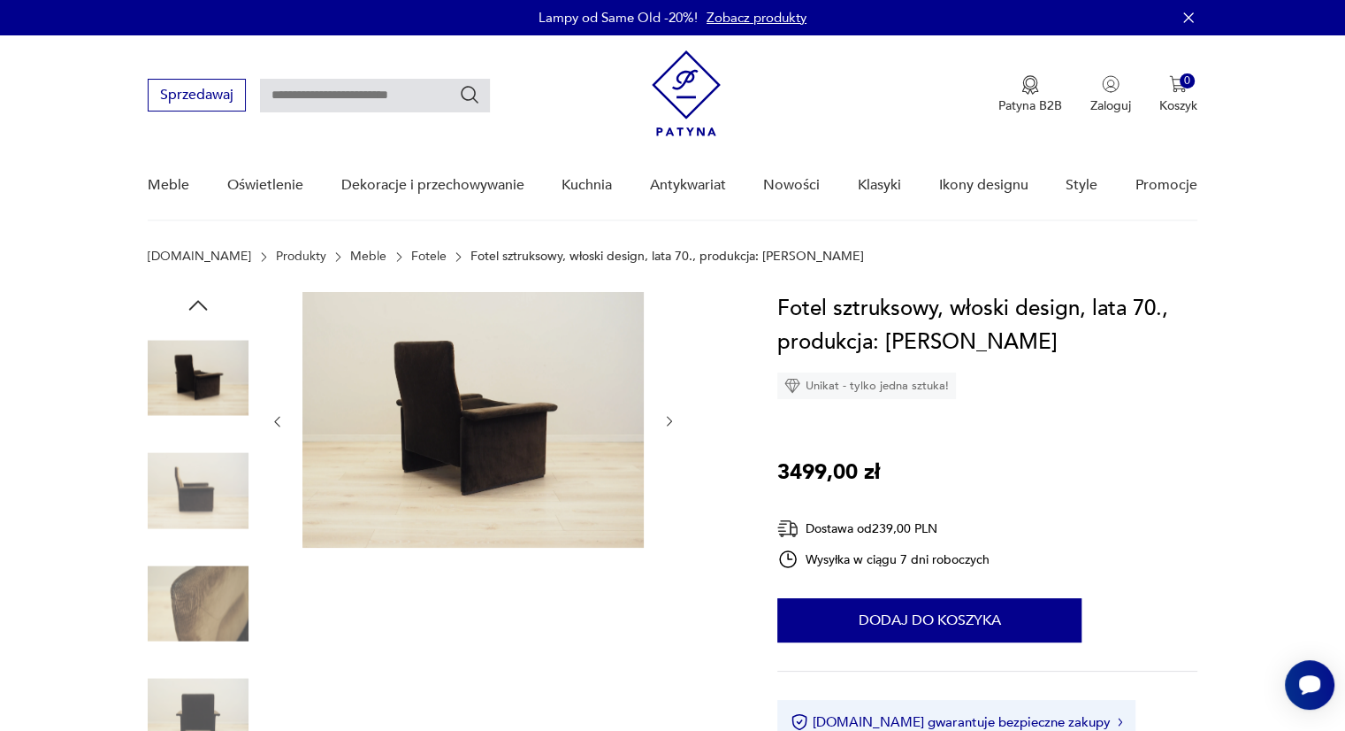
click at [198, 507] on img at bounding box center [198, 490] width 101 height 101
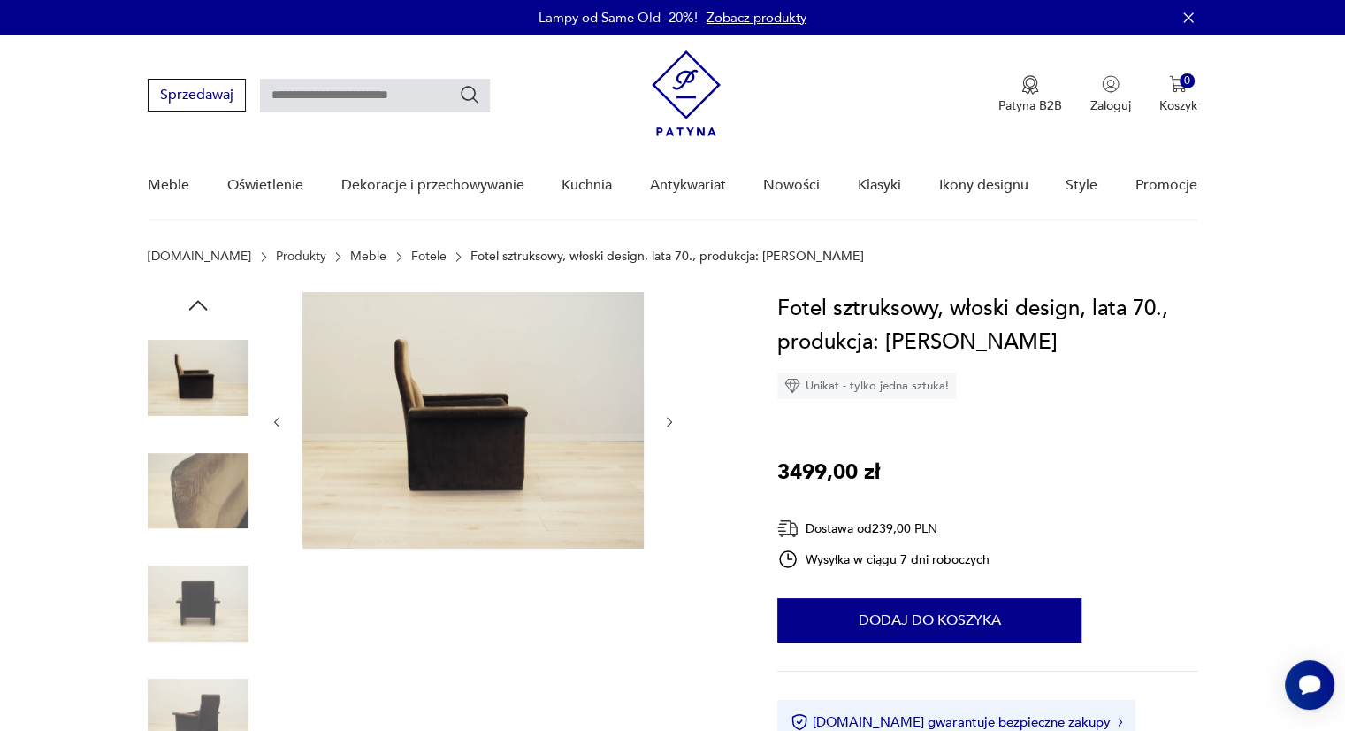
click at [206, 489] on img at bounding box center [198, 490] width 101 height 101
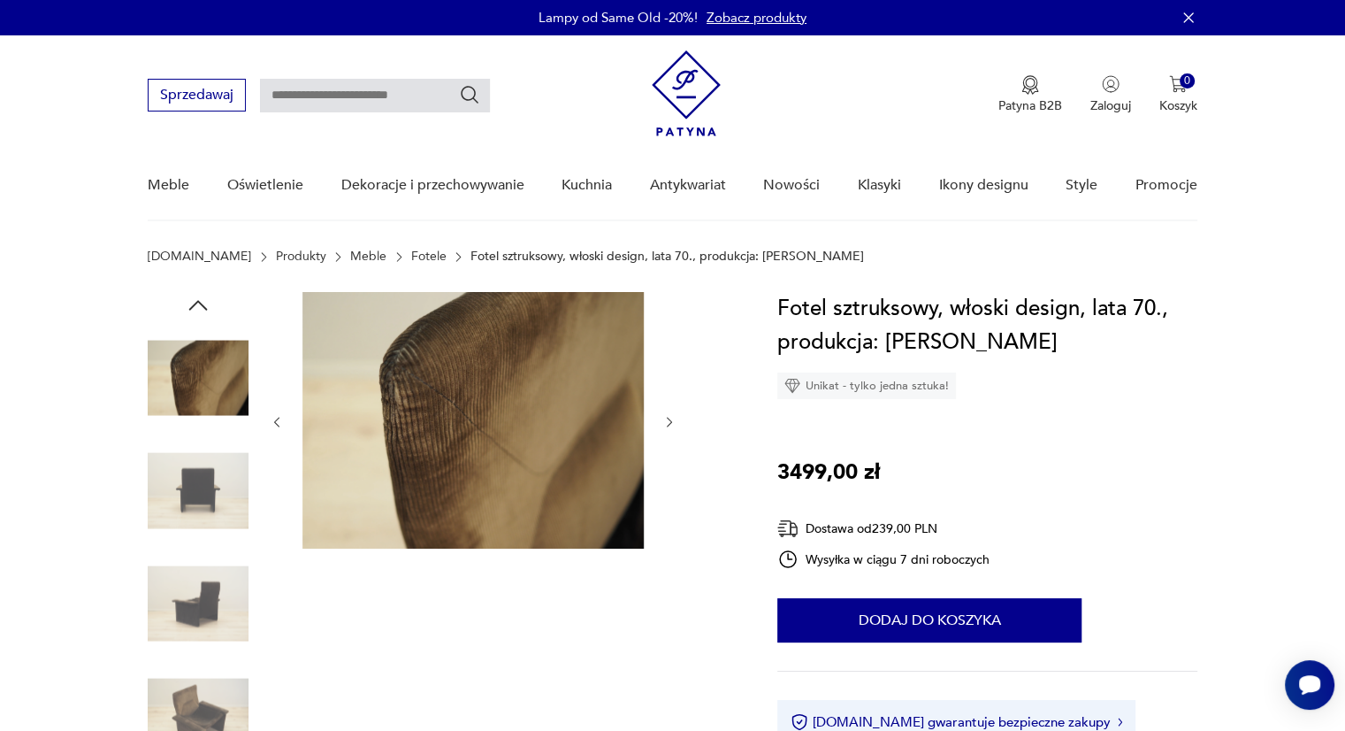
click at [214, 486] on img at bounding box center [198, 490] width 101 height 101
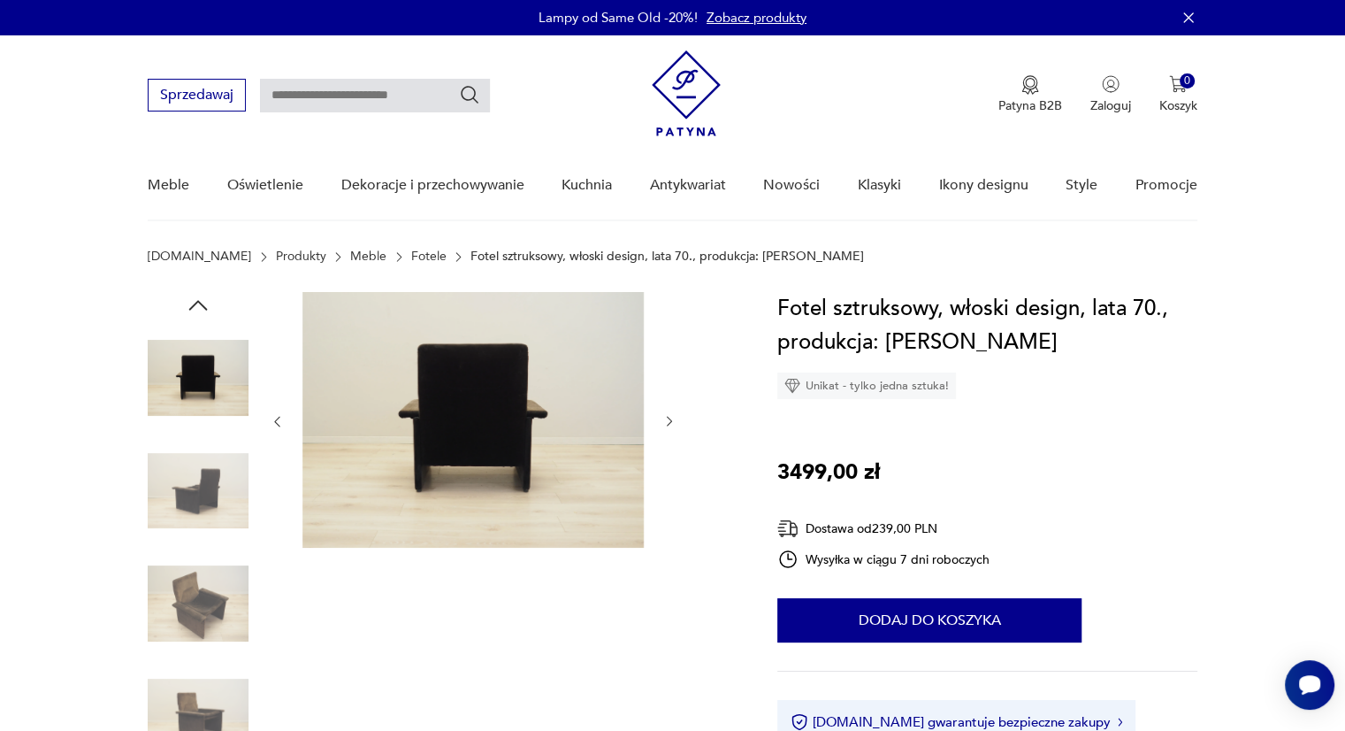
click at [209, 500] on img at bounding box center [198, 490] width 101 height 101
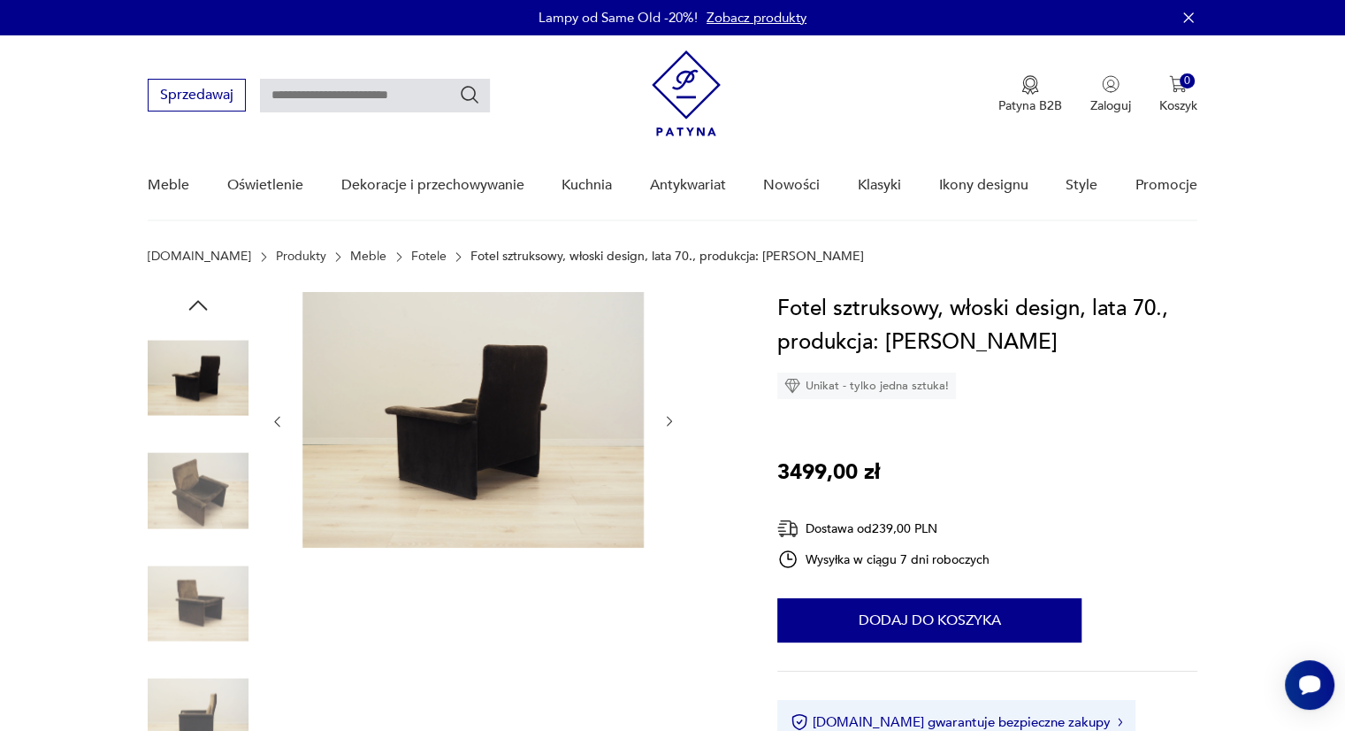
click at [208, 494] on img at bounding box center [198, 490] width 101 height 101
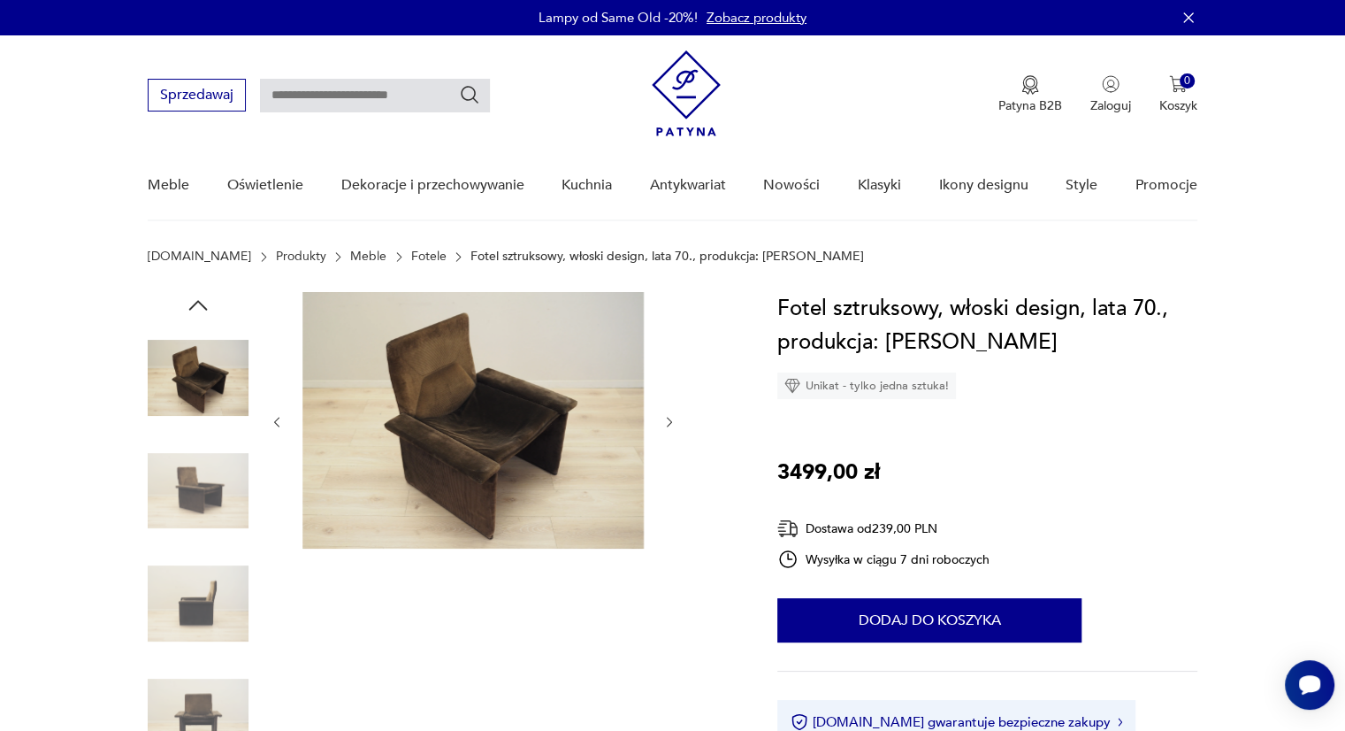
scroll to position [1678, 0]
